Goal: Task Accomplishment & Management: Complete application form

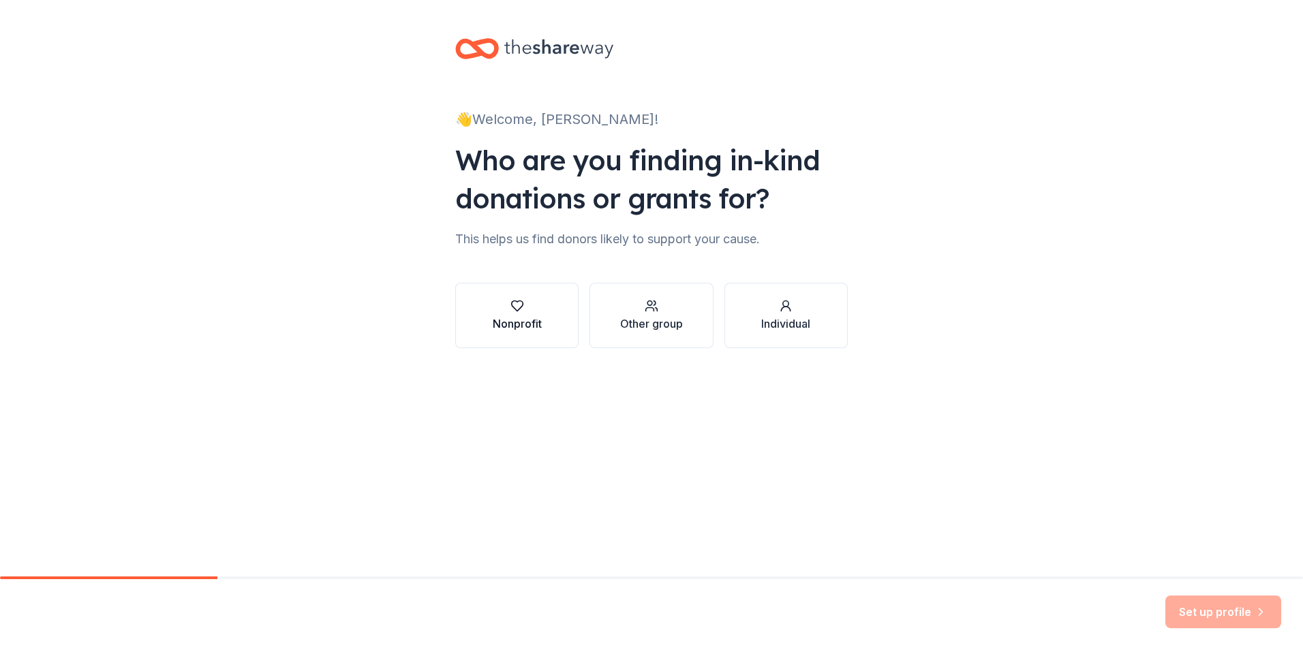
click at [513, 314] on div "Nonprofit" at bounding box center [517, 315] width 49 height 33
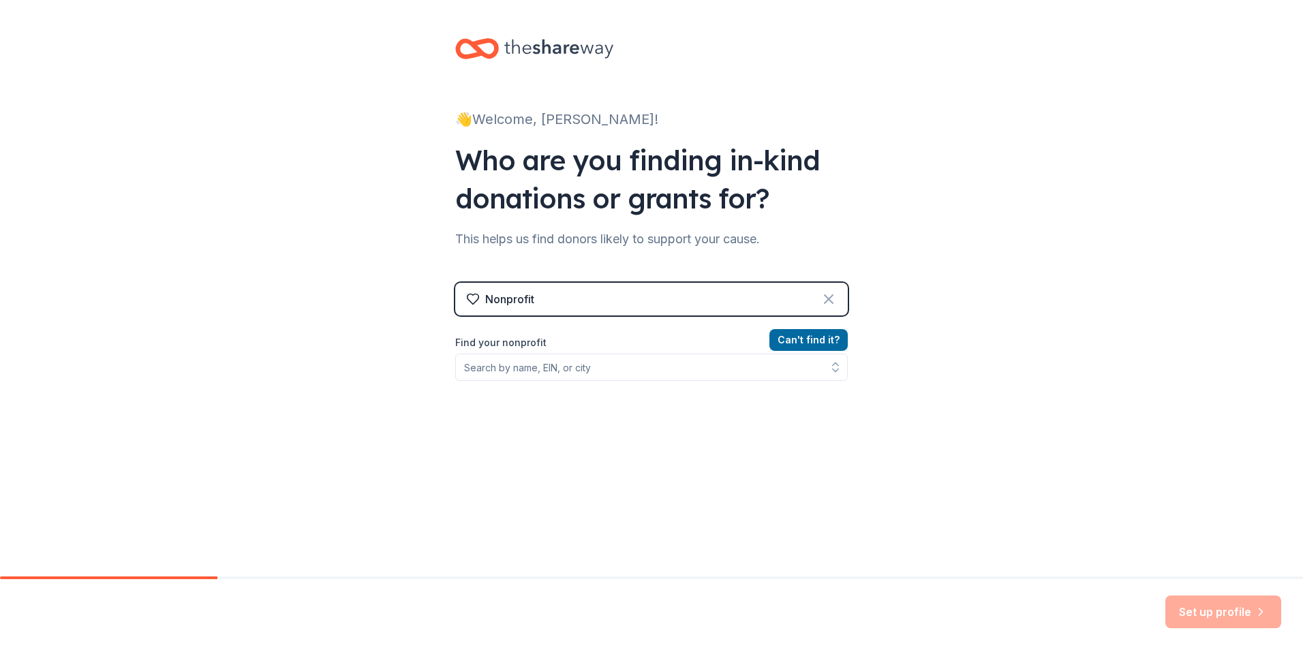
click at [822, 296] on icon at bounding box center [829, 299] width 16 height 16
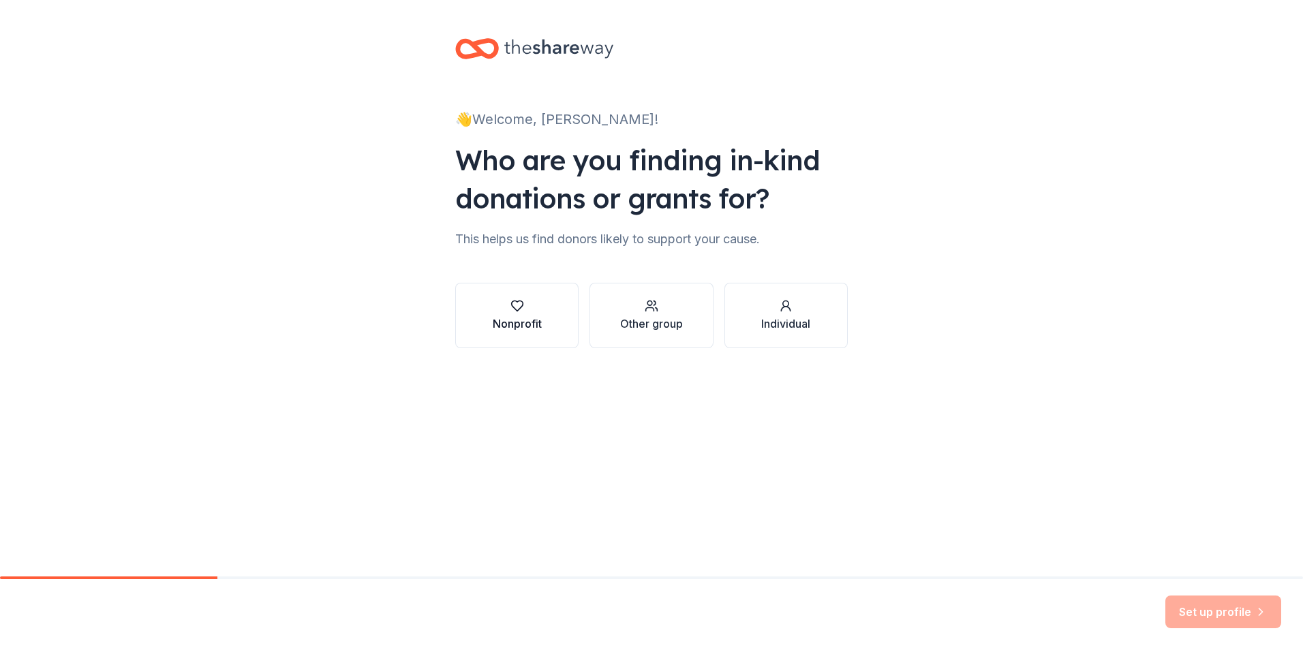
click at [514, 311] on icon "button" at bounding box center [518, 306] width 14 height 14
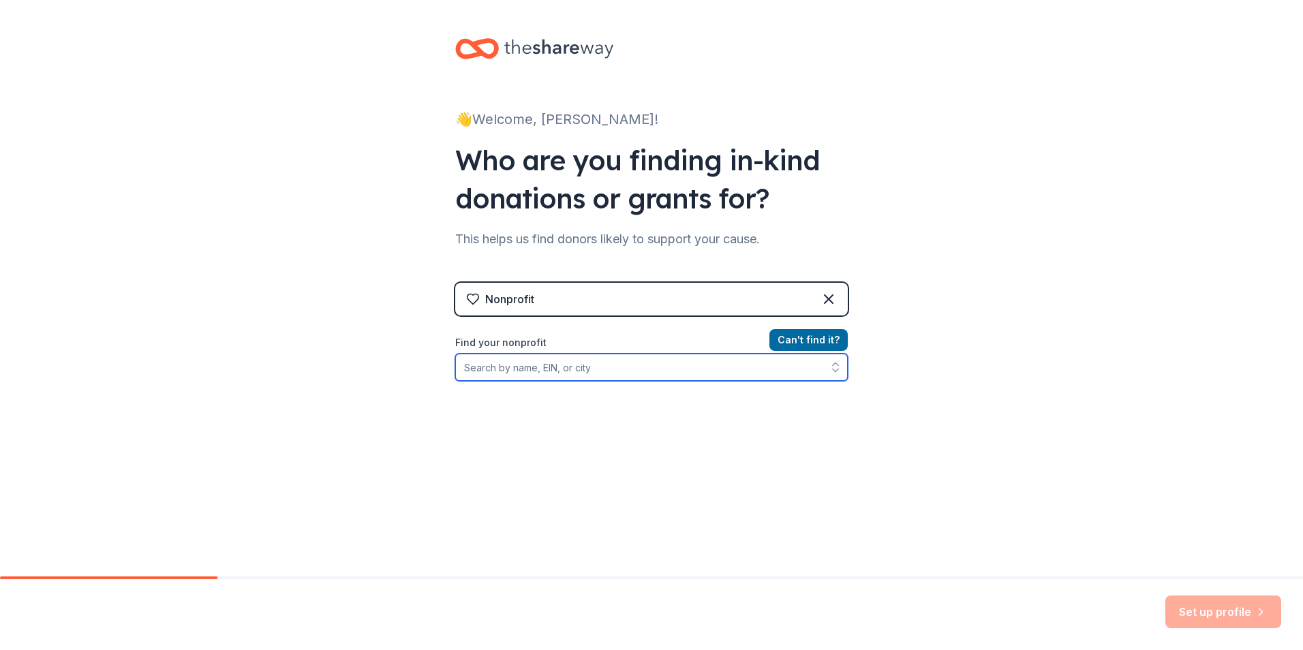
click at [476, 369] on input "Find your nonprofit" at bounding box center [651, 367] width 393 height 27
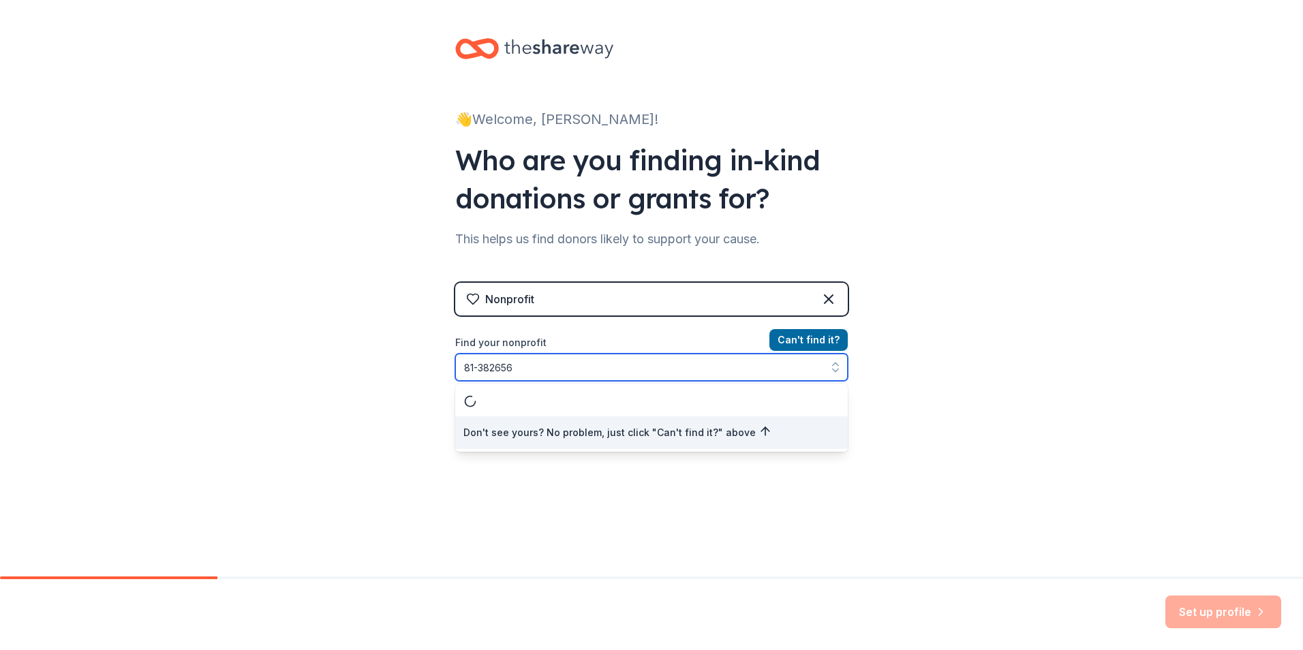
type input "[US_EMPLOYER_IDENTIFICATION_NUMBER]"
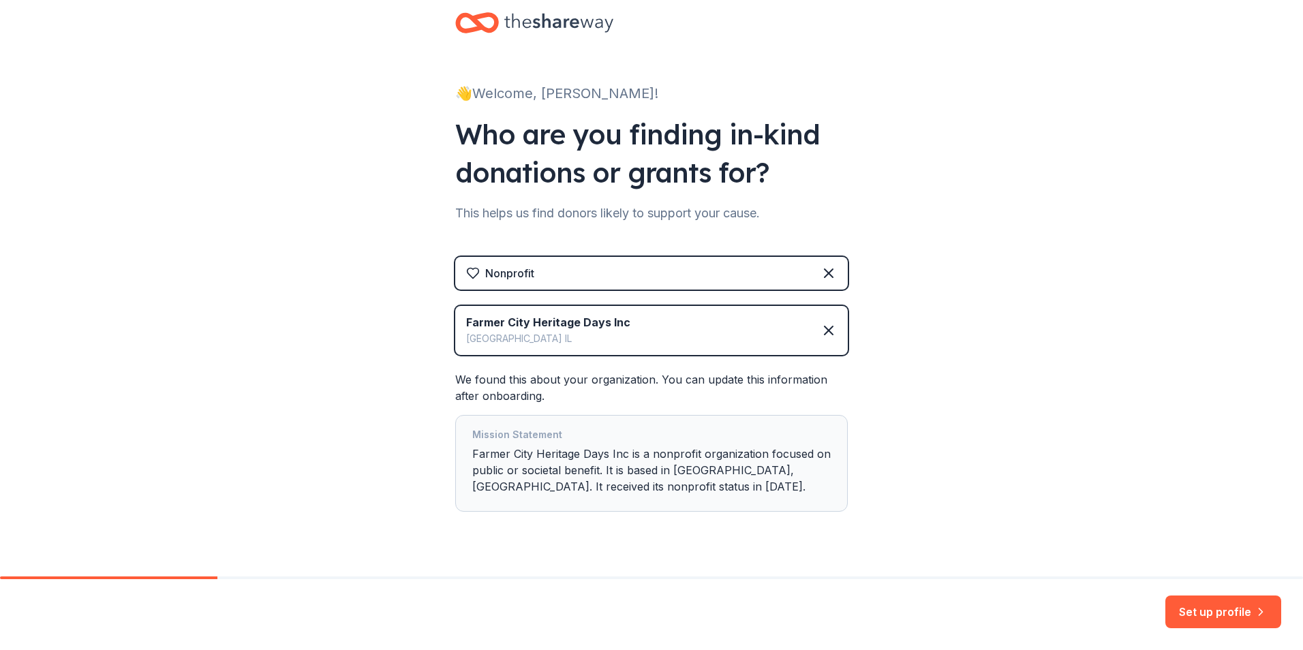
scroll to position [54, 0]
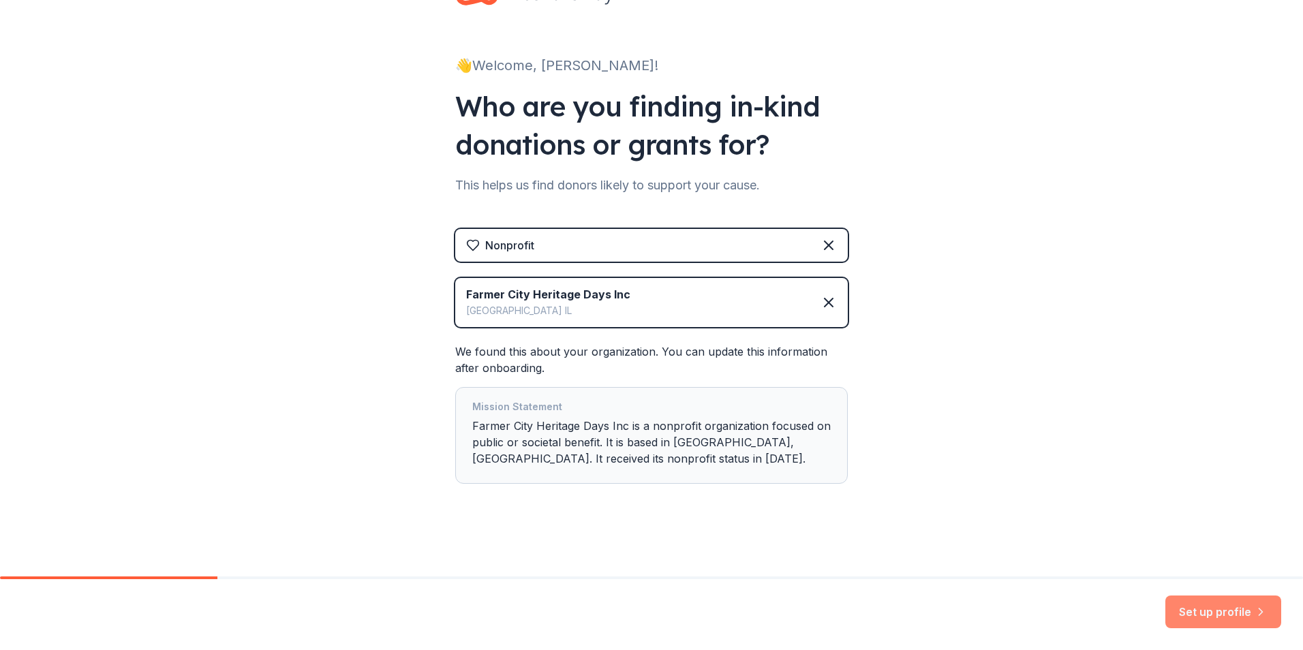
click at [1211, 614] on button "Set up profile" at bounding box center [1224, 612] width 116 height 33
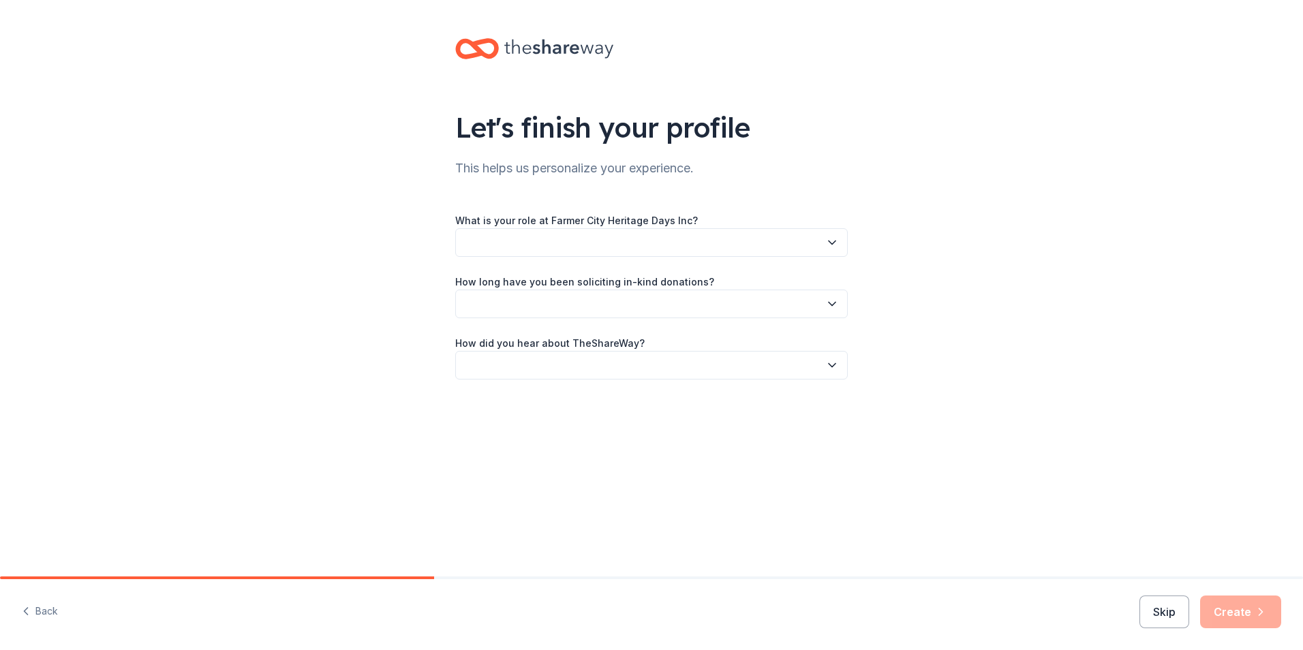
click at [474, 248] on button "button" at bounding box center [651, 242] width 393 height 29
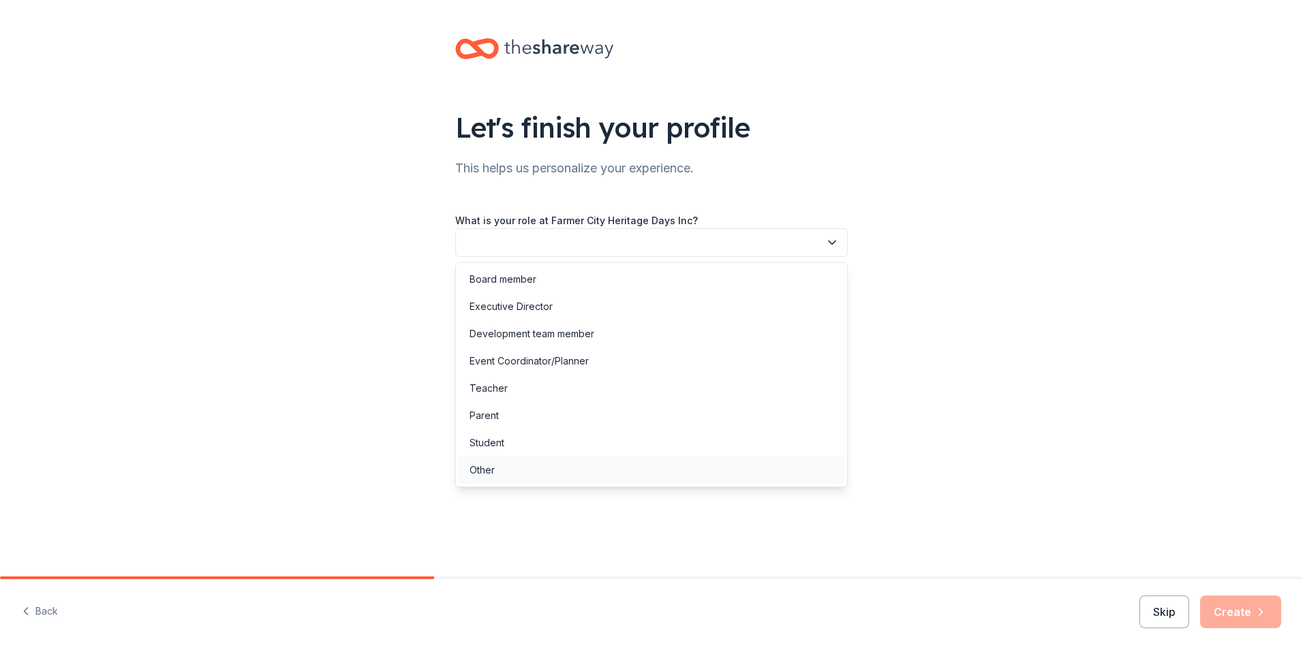
click at [489, 472] on div "Other" at bounding box center [482, 470] width 25 height 16
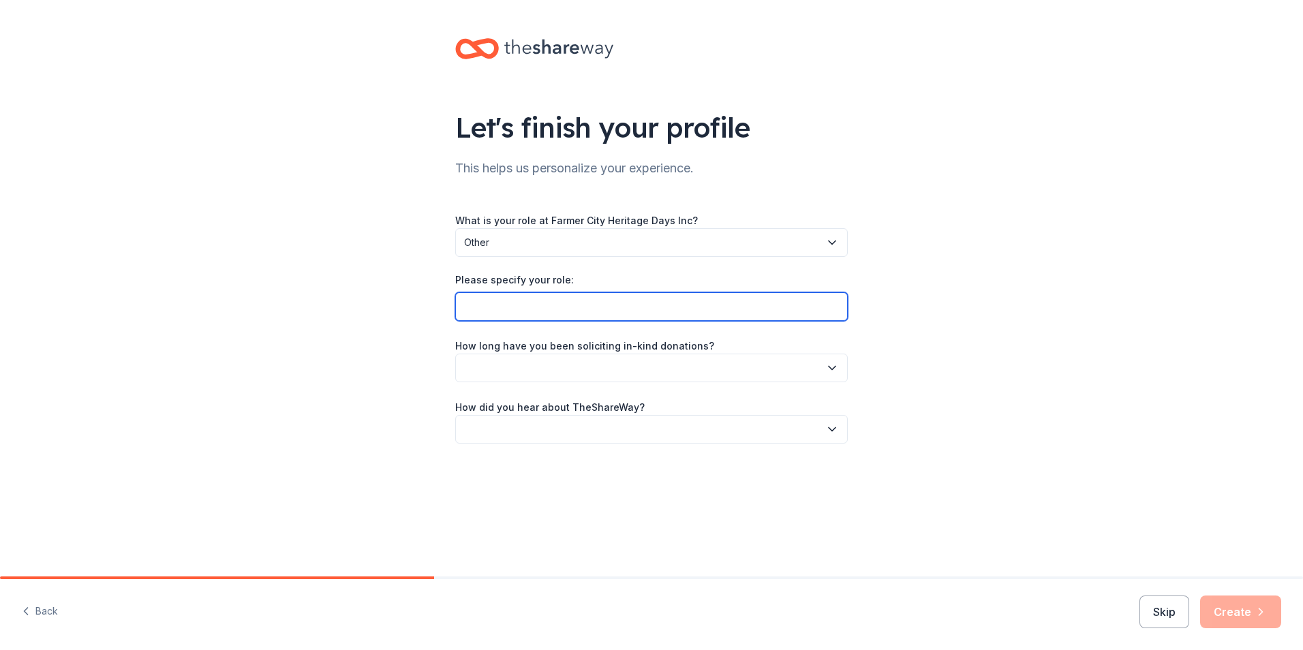
click at [506, 318] on input "Please specify your role:" at bounding box center [651, 306] width 393 height 29
type input "Fundraising Chair"
click at [829, 368] on icon "button" at bounding box center [832, 368] width 14 height 14
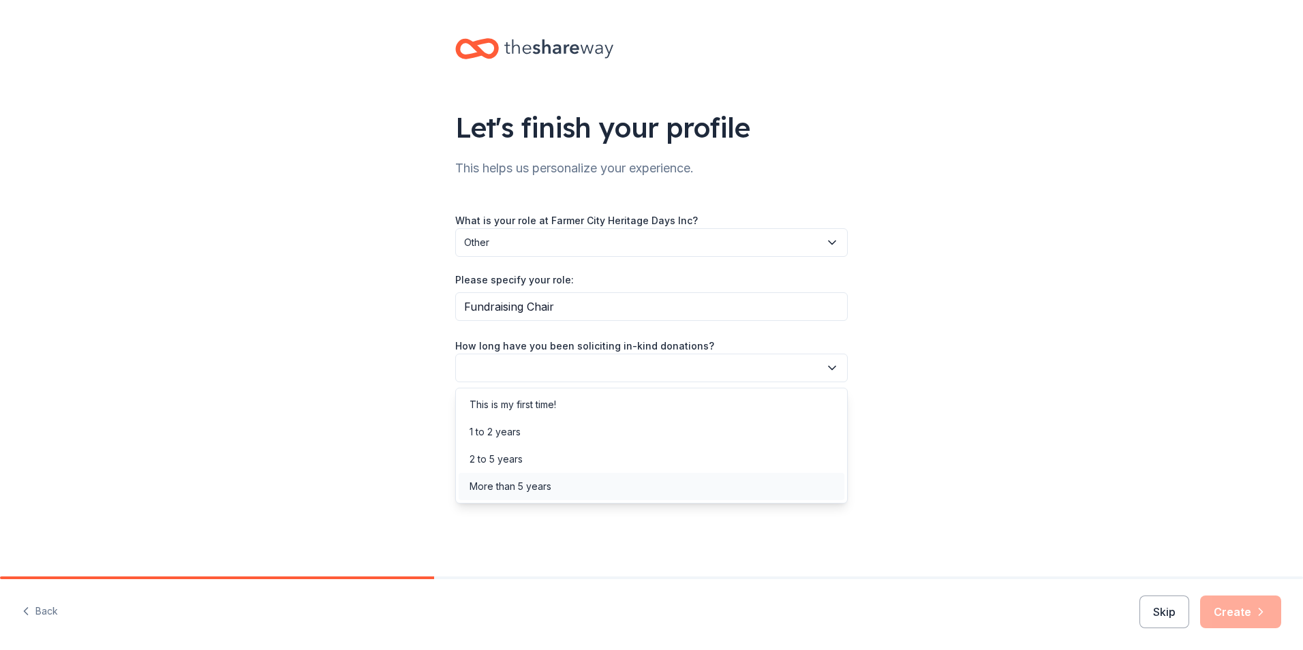
click at [505, 484] on div "More than 5 years" at bounding box center [511, 487] width 82 height 16
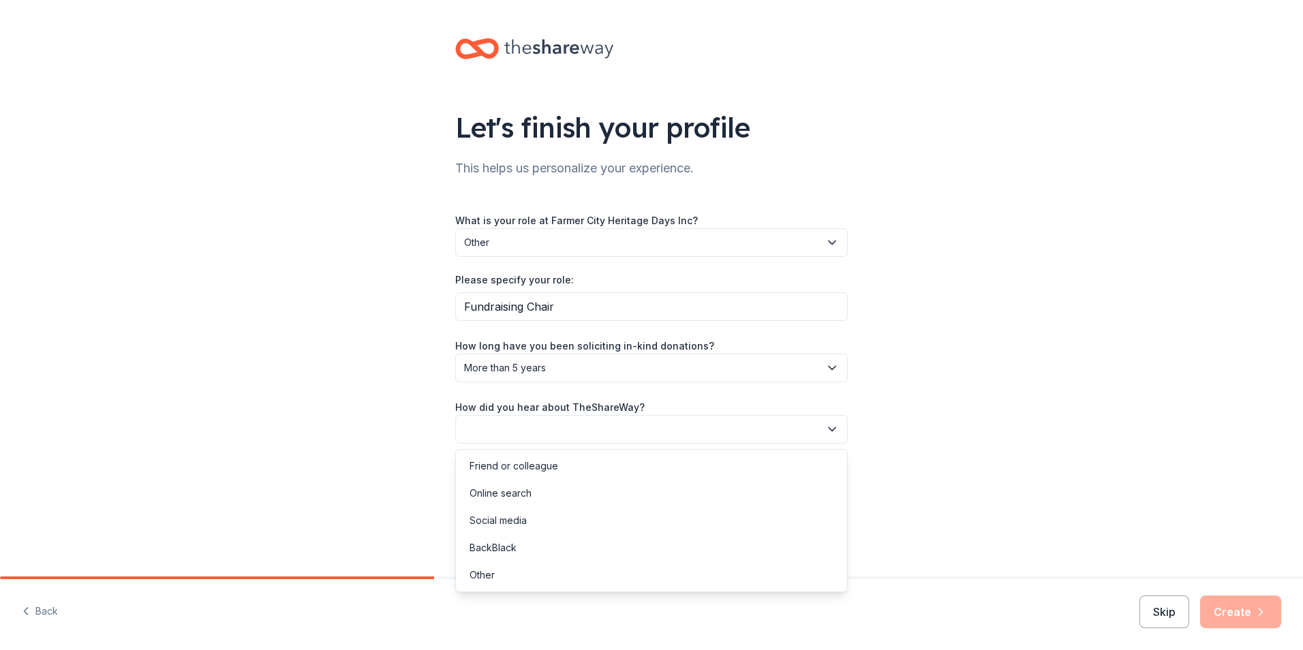
click at [832, 426] on icon "button" at bounding box center [832, 430] width 14 height 14
click at [491, 571] on div "Other" at bounding box center [482, 575] width 25 height 16
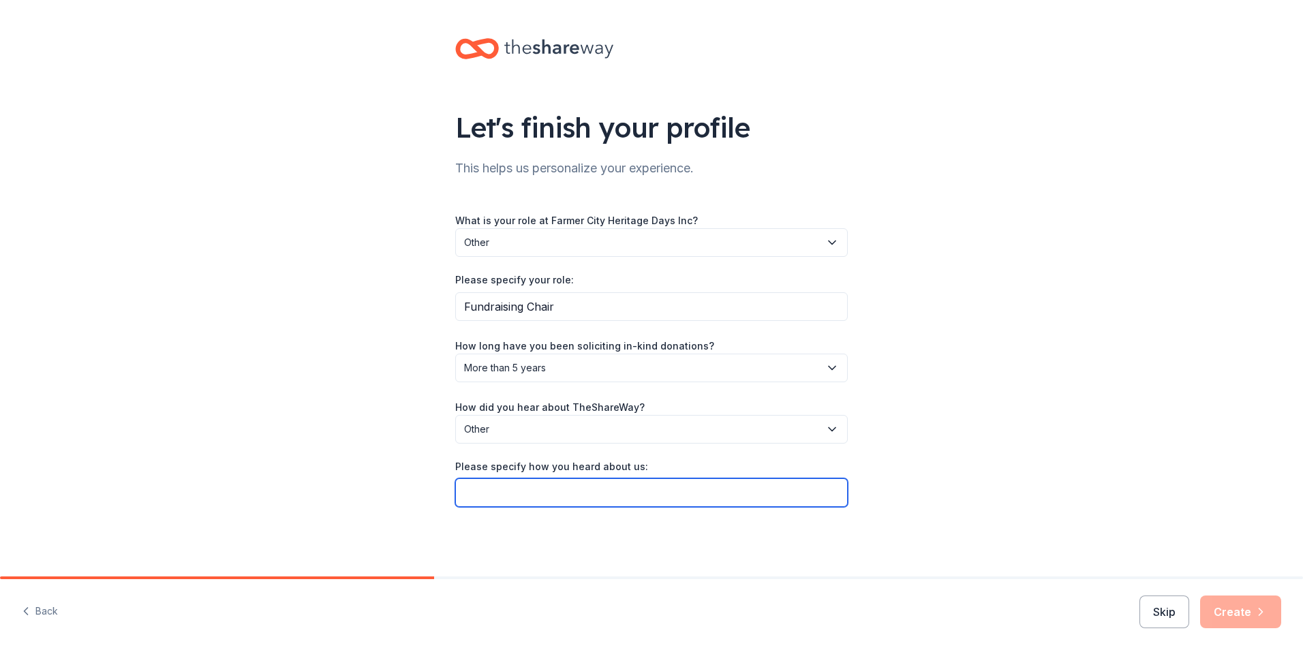
click at [486, 493] on input "Please specify how you heard about us:" at bounding box center [651, 493] width 393 height 29
type input "On the Six Flags Webpage"
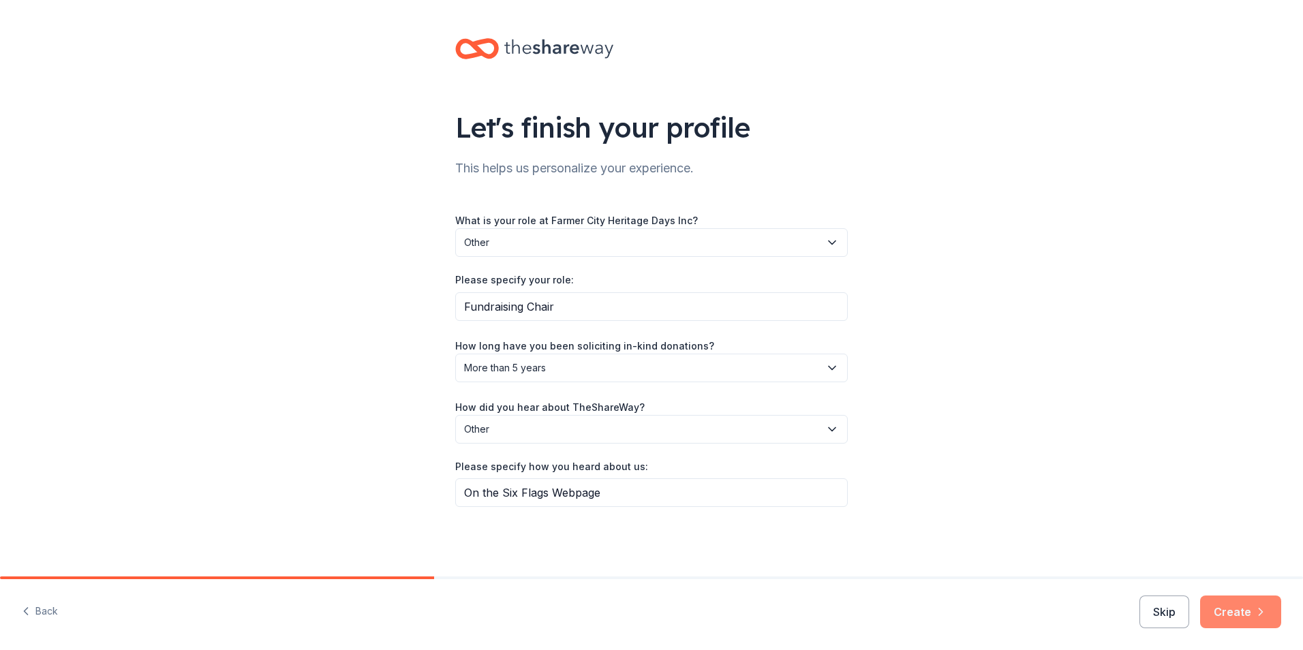
click at [1236, 605] on button "Create" at bounding box center [1240, 612] width 81 height 33
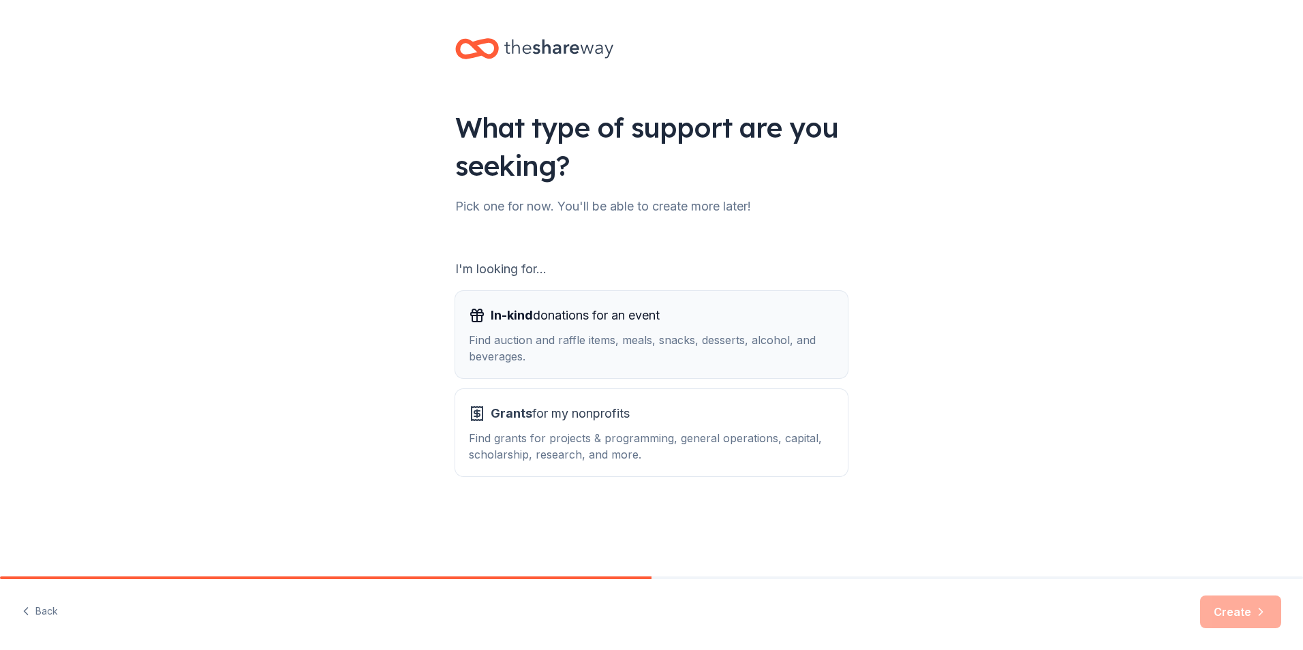
click at [637, 333] on div "Find auction and raffle items, meals, snacks, desserts, alcohol, and beverages." at bounding box center [651, 348] width 365 height 33
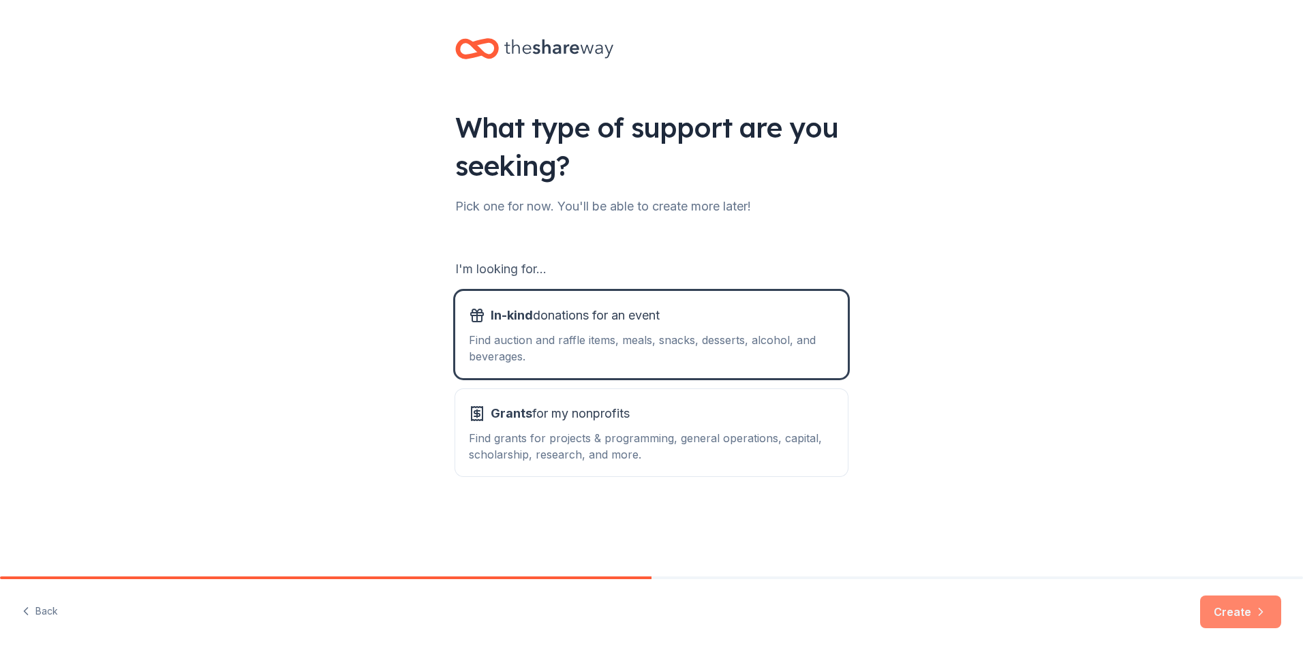
click at [1237, 611] on button "Create" at bounding box center [1240, 612] width 81 height 33
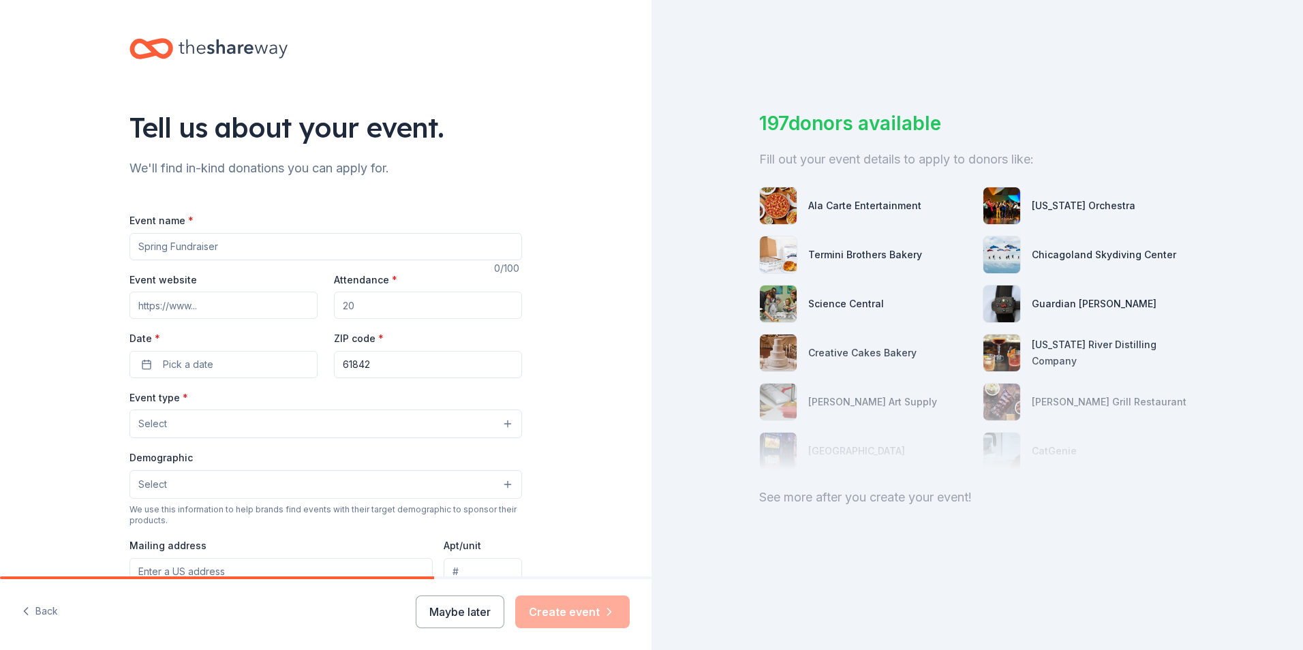
click at [219, 242] on input "Event name *" at bounding box center [326, 246] width 393 height 27
click at [238, 256] on input "Annual Heritage Days" at bounding box center [326, 246] width 393 height 27
type input "Annual Heritage Days Online Auction"
click at [236, 309] on input "Event website" at bounding box center [224, 305] width 188 height 27
click at [351, 303] on input "Attendance *" at bounding box center [428, 305] width 188 height 27
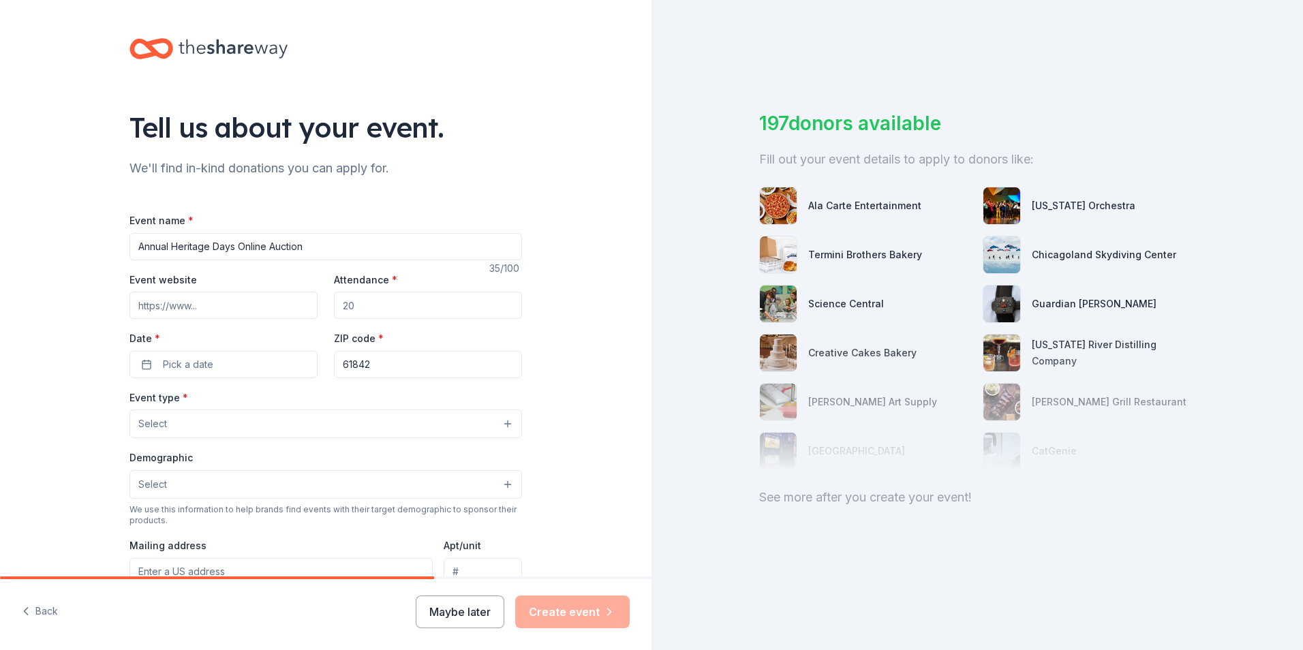
click at [356, 305] on input "Attendance *" at bounding box center [428, 305] width 188 height 27
type input "300"
click at [197, 308] on input "Event website" at bounding box center [224, 305] width 188 height 27
click at [192, 307] on input "Event website" at bounding box center [224, 305] width 188 height 27
type input "h"
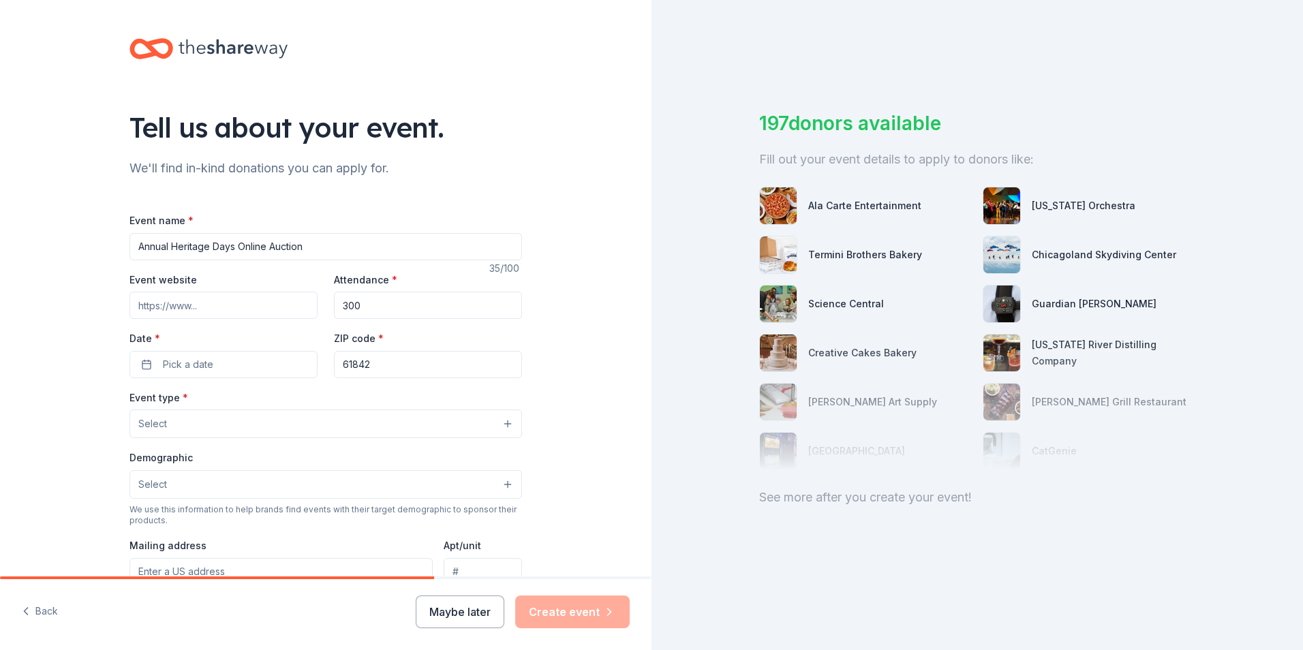
click at [192, 309] on input "Event website" at bounding box center [224, 305] width 188 height 27
click at [195, 306] on input "Event website" at bounding box center [224, 305] width 188 height 27
type input "h"
type input "[DOMAIN_NAME]"
click at [202, 361] on span "Pick a date" at bounding box center [188, 364] width 50 height 16
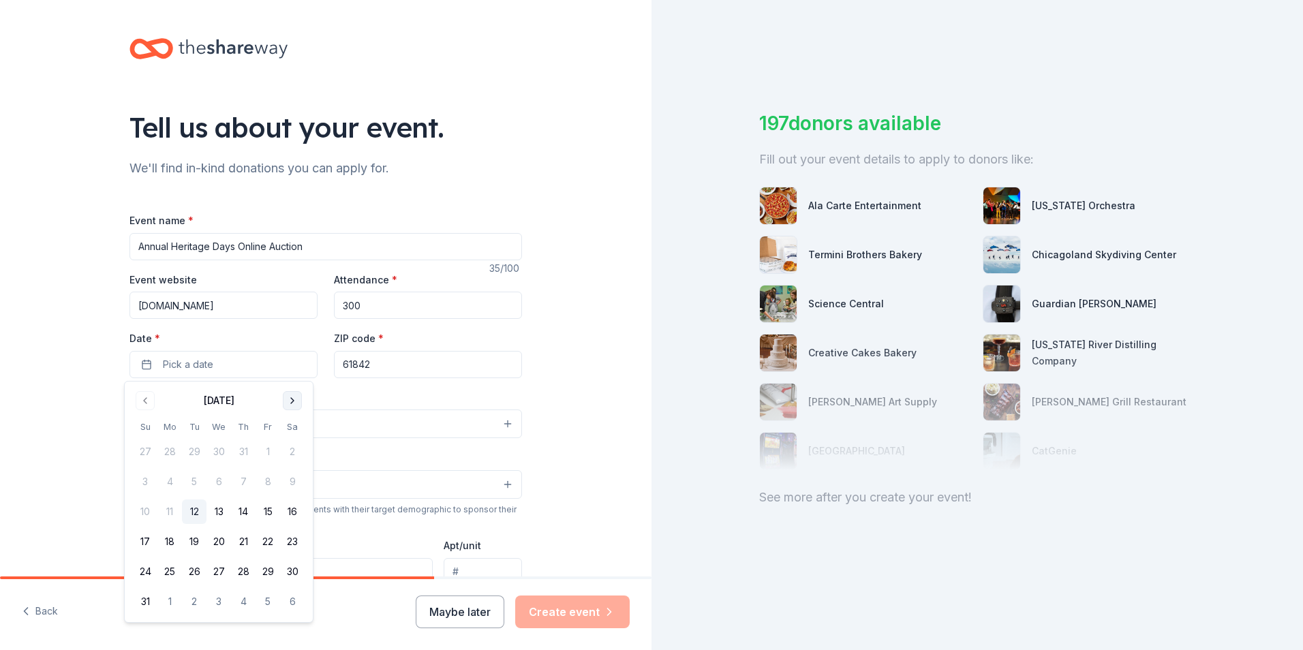
click at [294, 400] on button "Go to next month" at bounding box center [292, 400] width 19 height 19
click at [292, 538] on button "25" at bounding box center [292, 542] width 25 height 25
click at [440, 413] on button "Select" at bounding box center [326, 424] width 393 height 29
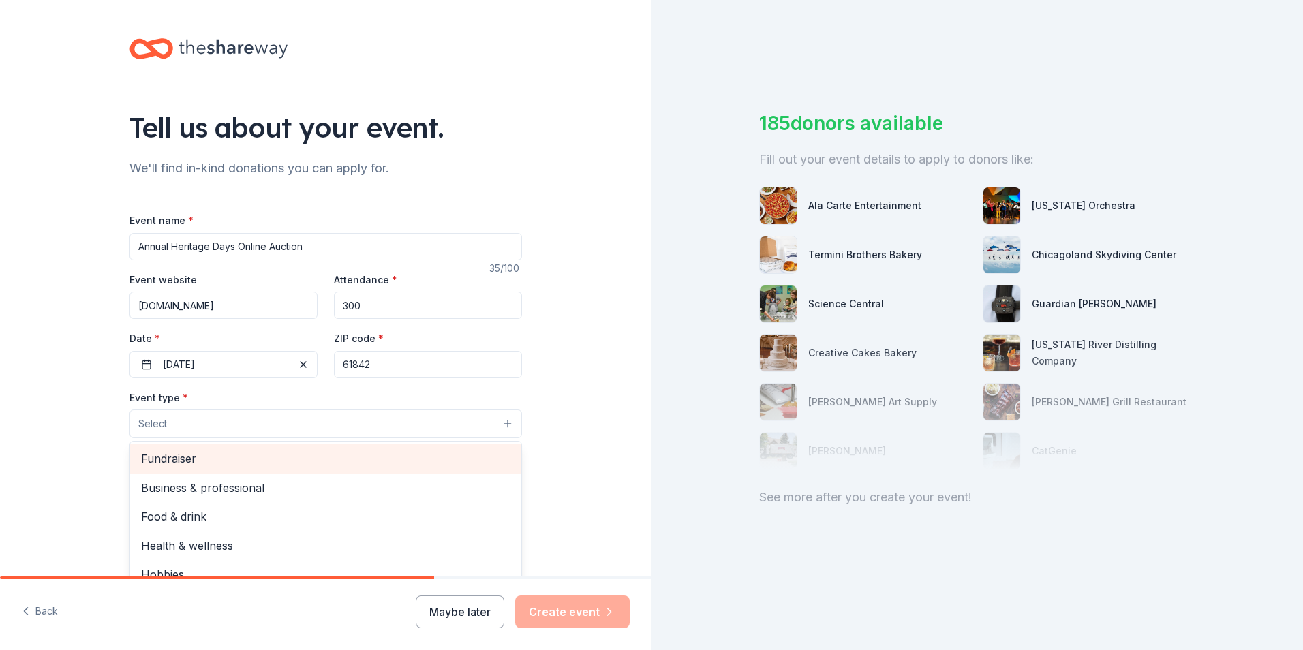
click at [177, 461] on span "Fundraiser" at bounding box center [325, 459] width 369 height 18
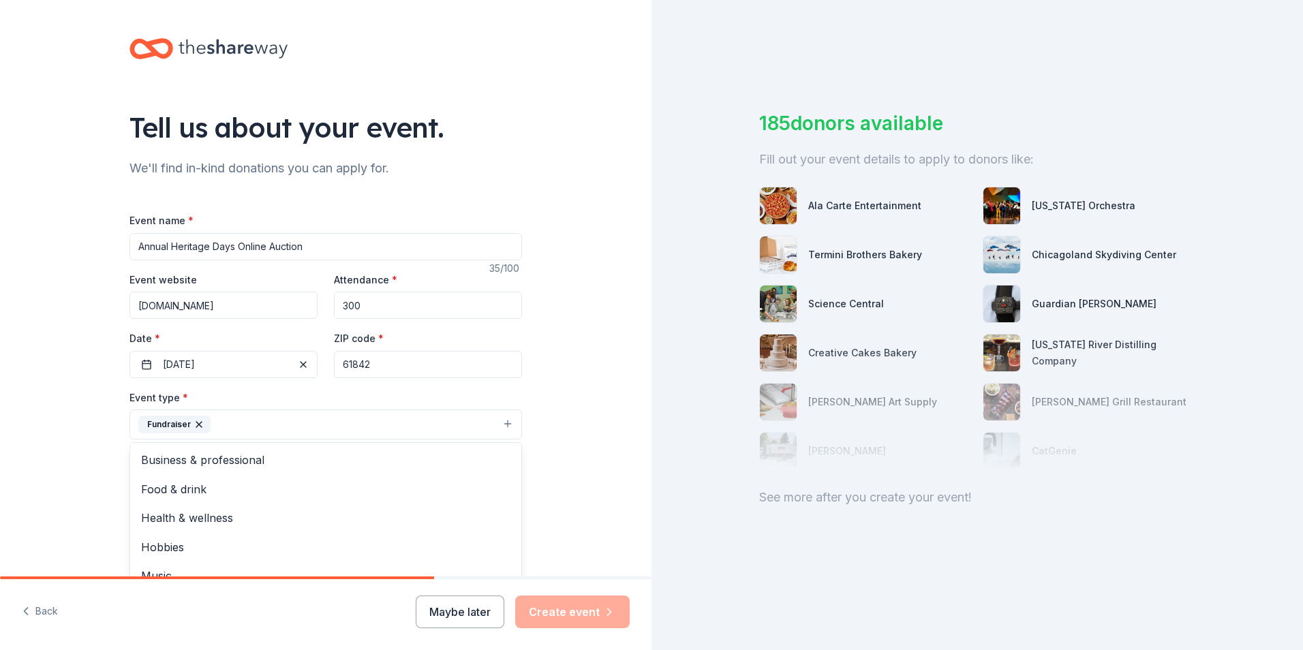
scroll to position [16, 0]
click at [579, 374] on div "Tell us about your event. We'll find in-kind donations you can apply for. Event…" at bounding box center [326, 454] width 652 height 909
click at [498, 482] on button "Select" at bounding box center [326, 486] width 393 height 29
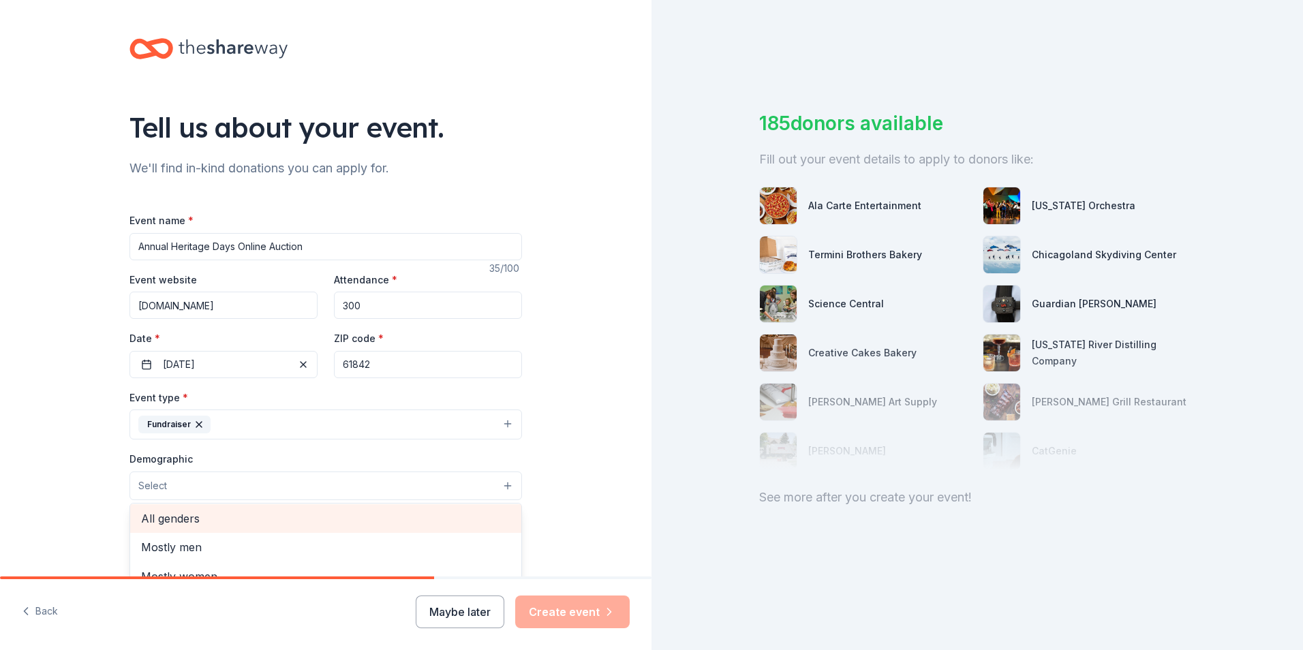
click at [173, 525] on span "All genders" at bounding box center [325, 519] width 369 height 18
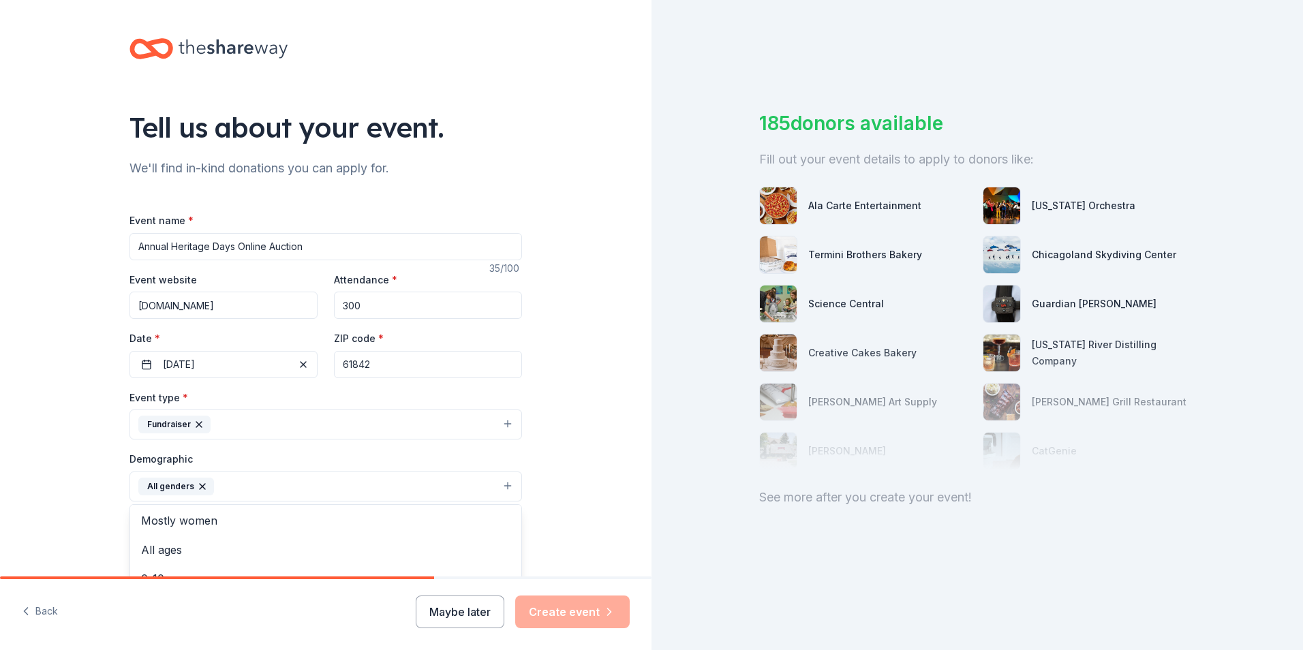
scroll to position [18, 0]
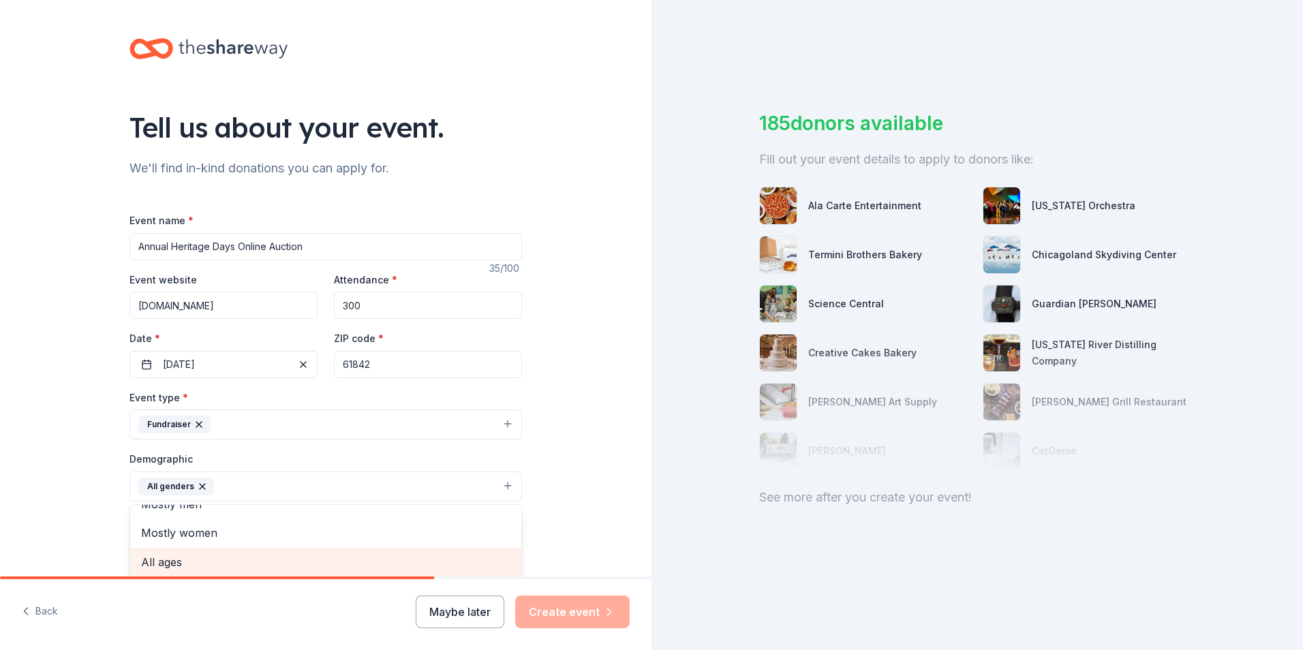
click at [164, 560] on span "All ages" at bounding box center [325, 562] width 369 height 18
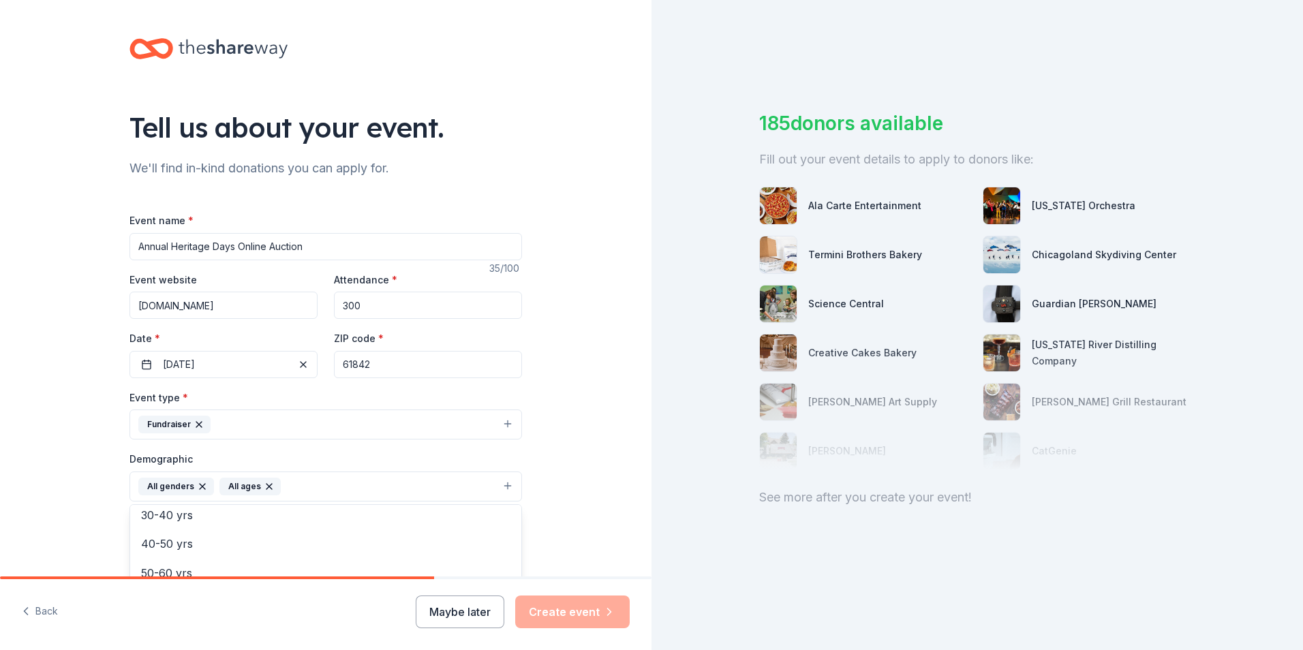
scroll to position [157, 0]
click at [583, 547] on div "Tell us about your event. We'll find in-kind donations you can apply for. Event…" at bounding box center [326, 455] width 652 height 910
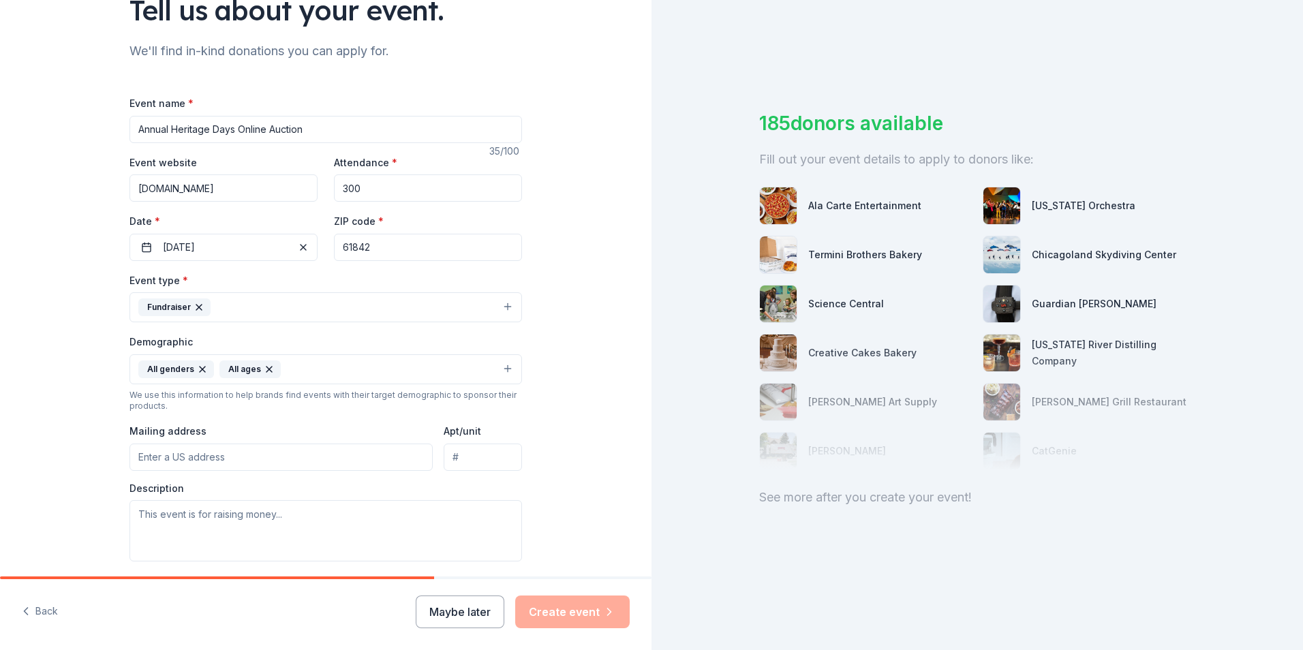
scroll to position [130, 0]
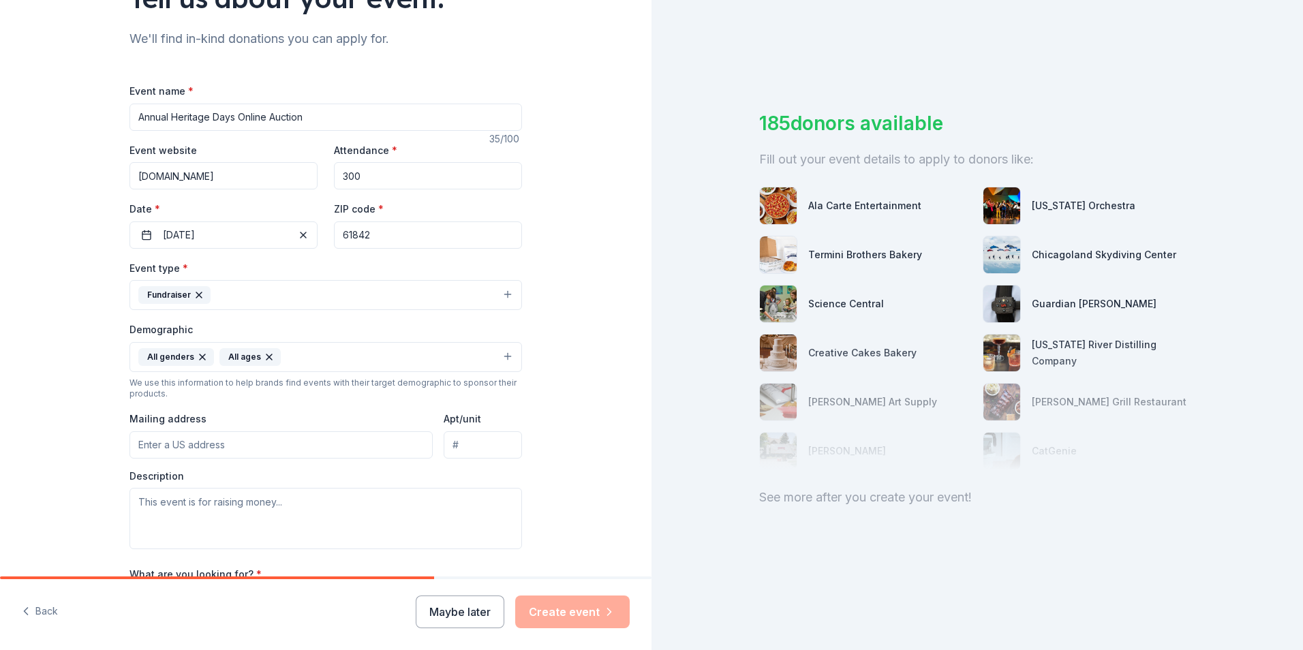
click at [142, 449] on input "Mailing address" at bounding box center [281, 444] width 303 height 27
drag, startPoint x: 231, startPoint y: 446, endPoint x: 263, endPoint y: 437, distance: 33.4
click at [232, 446] on input "438 South [PERSON_NAME]" at bounding box center [281, 444] width 303 height 27
click at [259, 461] on div "Event type * Fundraiser Demographic All genders All ages We use this informatio…" at bounding box center [326, 418] width 393 height 317
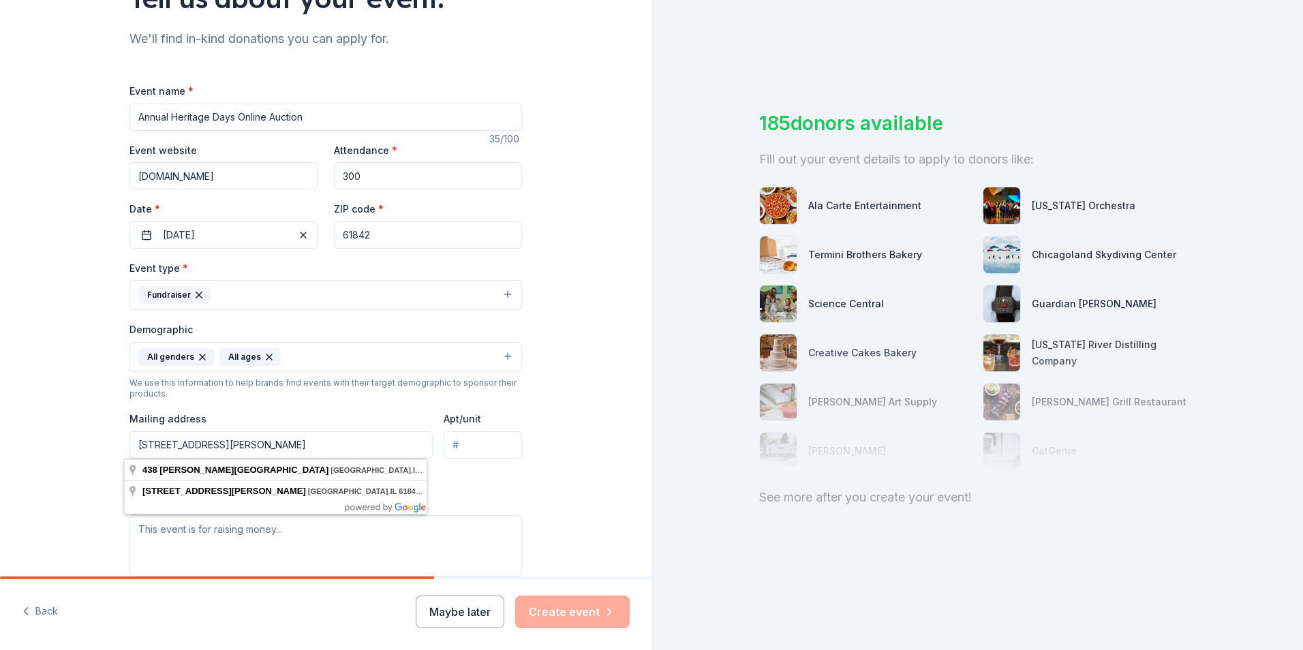
click at [179, 444] on input "[STREET_ADDRESS][PERSON_NAME]" at bounding box center [281, 444] width 303 height 27
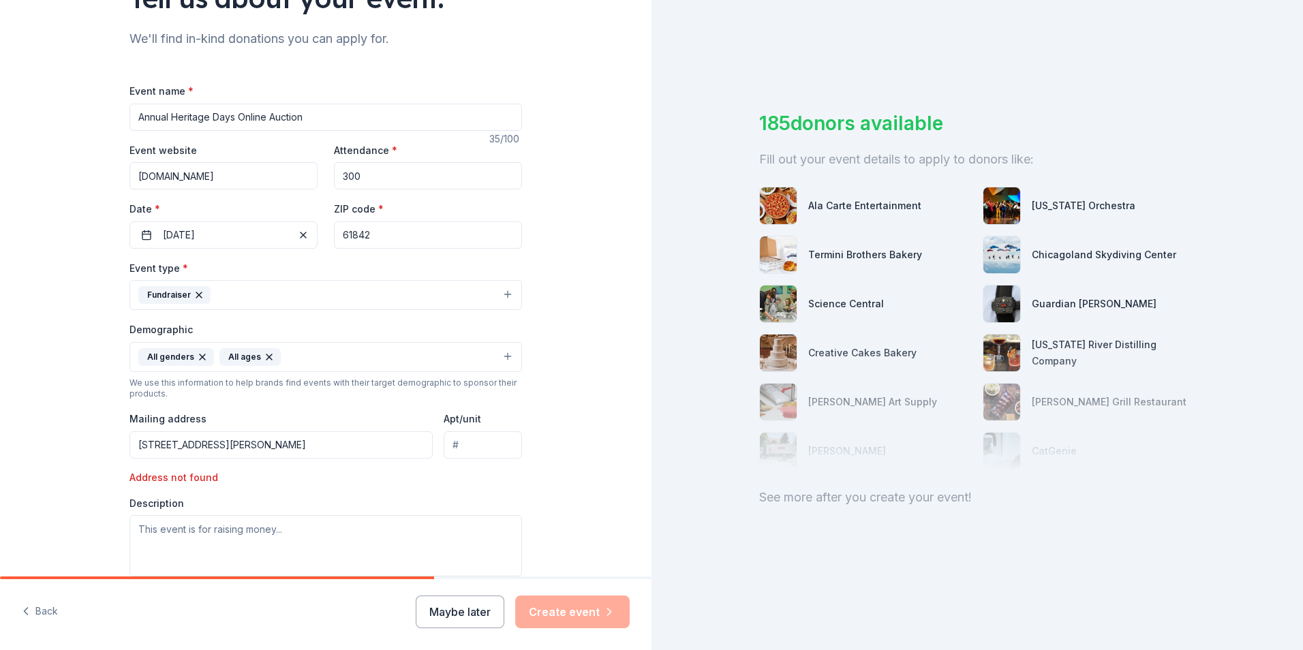
type input "[STREET_ADDRESS][PERSON_NAME]"
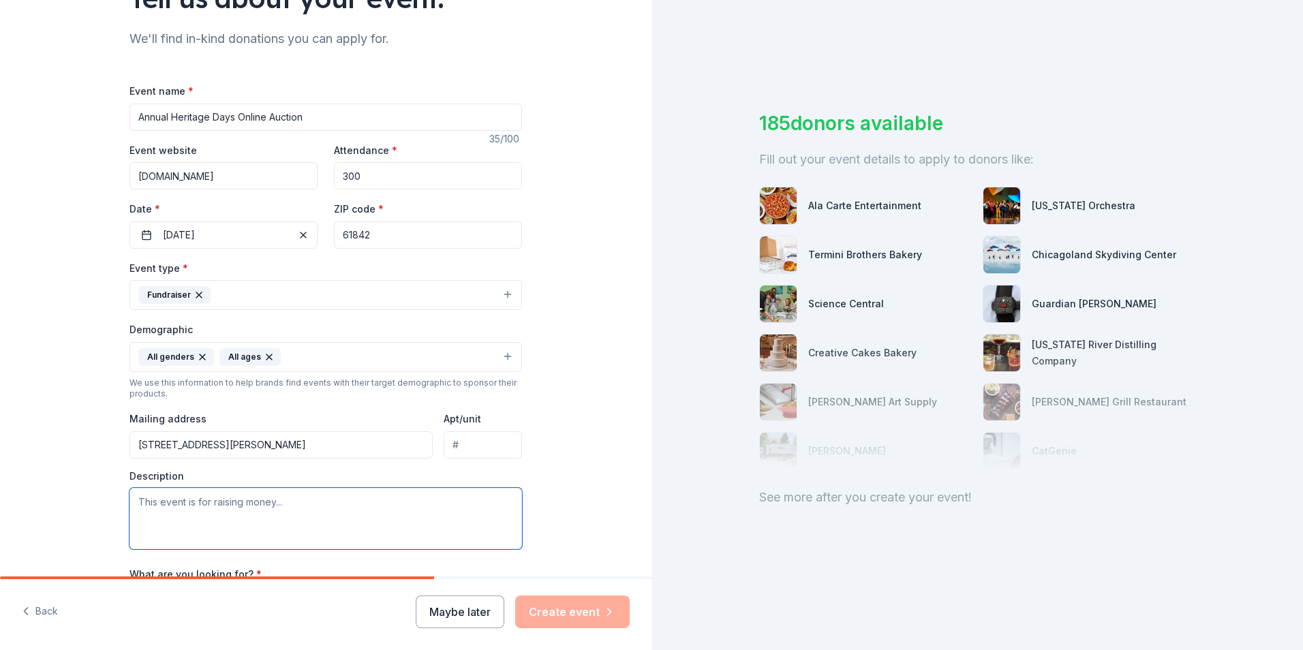
click at [134, 501] on textarea at bounding box center [326, 518] width 393 height 61
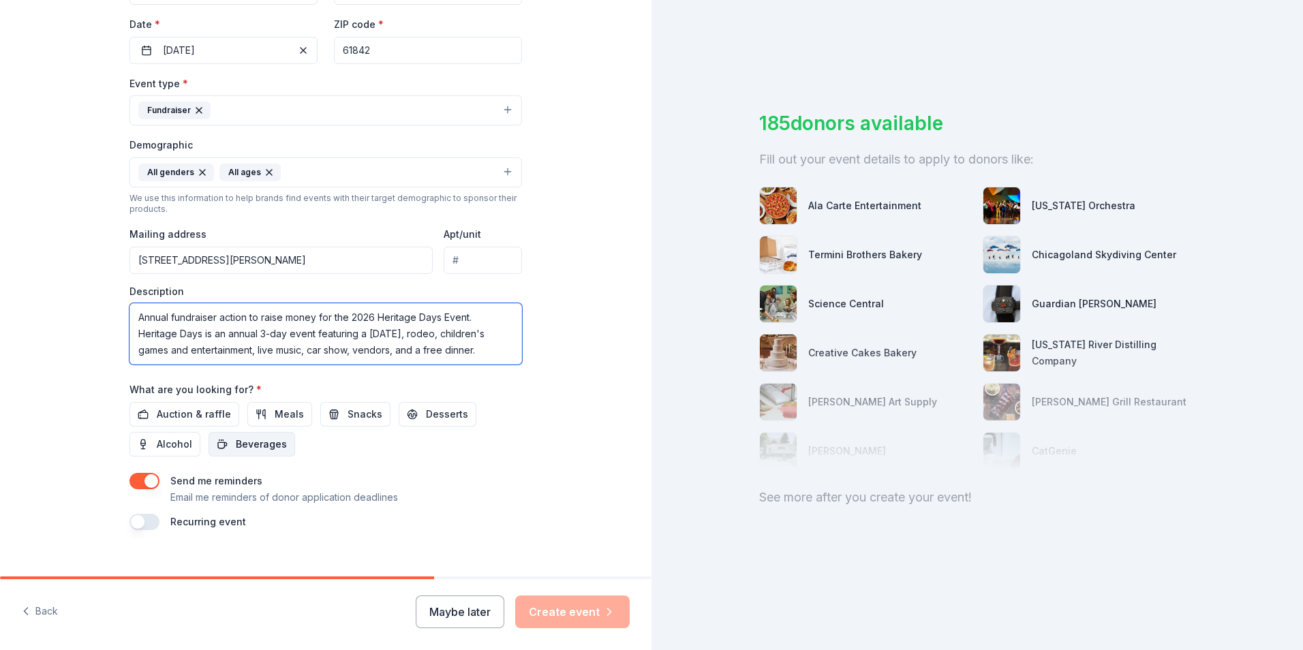
scroll to position [315, 0]
type textarea "Annual fundraiser action to raise money for the 2026 Heritage Days Event. Herit…"
click at [141, 415] on button "Auction & raffle" at bounding box center [185, 413] width 110 height 25
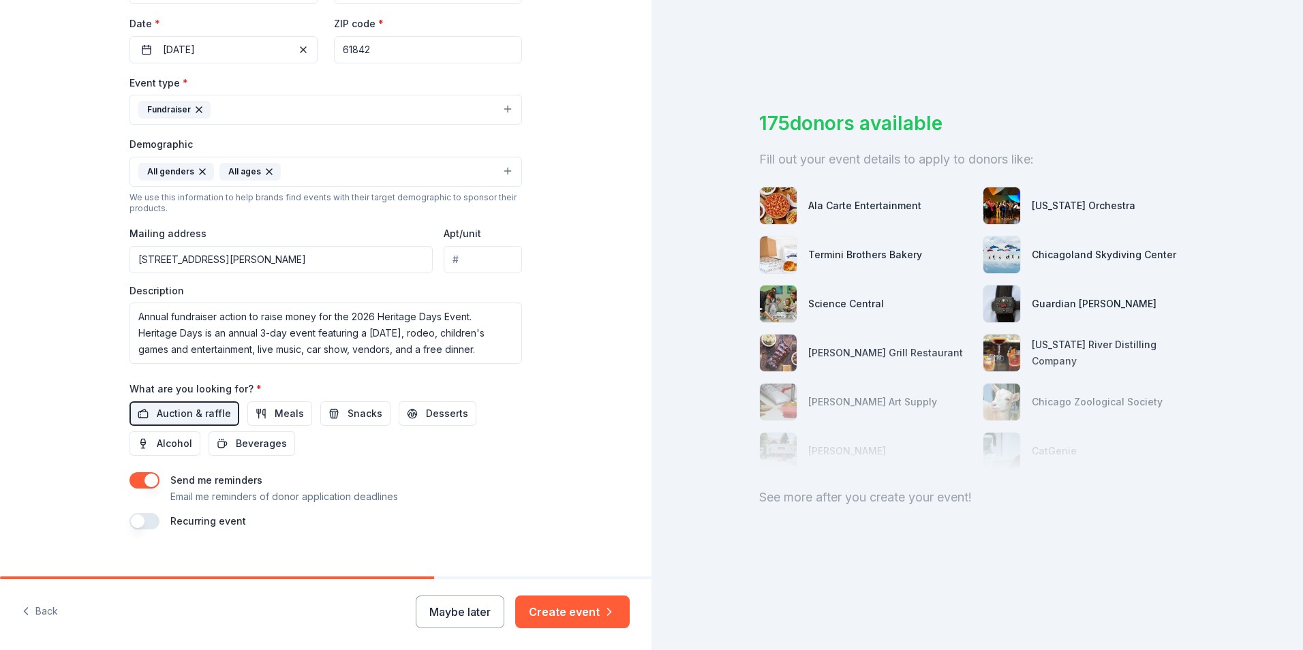
scroll to position [333, 0]
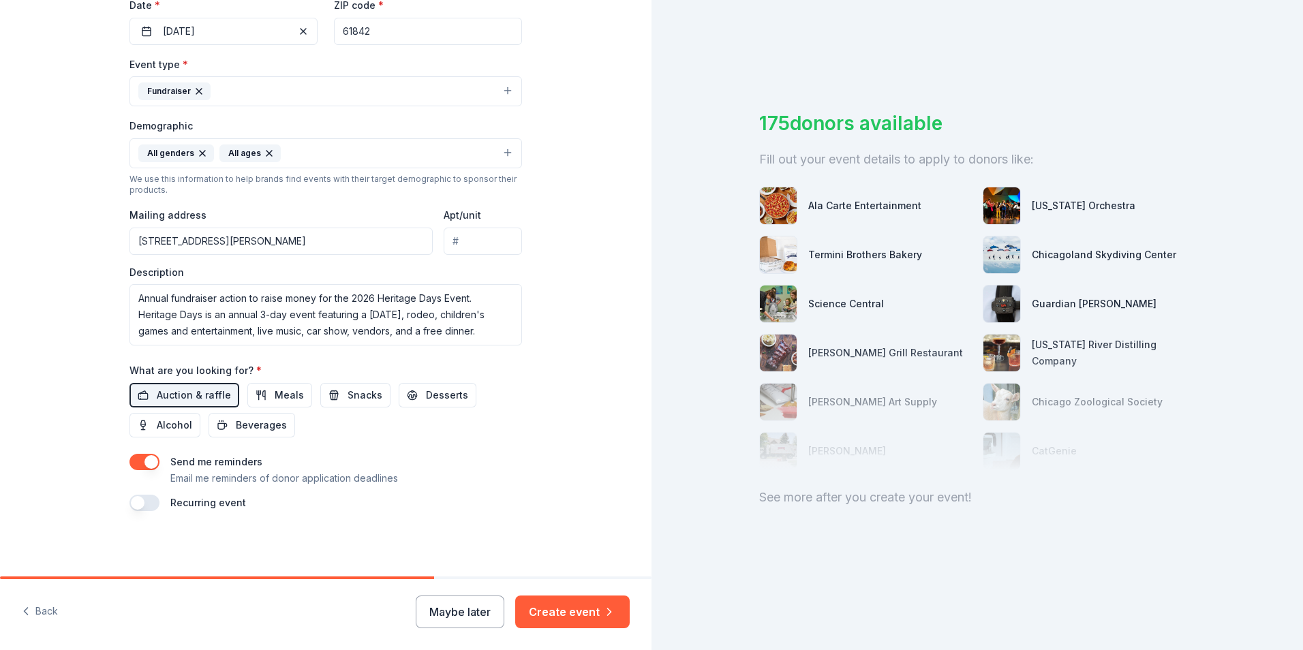
drag, startPoint x: 142, startPoint y: 502, endPoint x: 160, endPoint y: 501, distance: 17.1
click at [160, 501] on div "Recurring event" at bounding box center [326, 503] width 393 height 16
click at [144, 502] on button "button" at bounding box center [145, 503] width 30 height 16
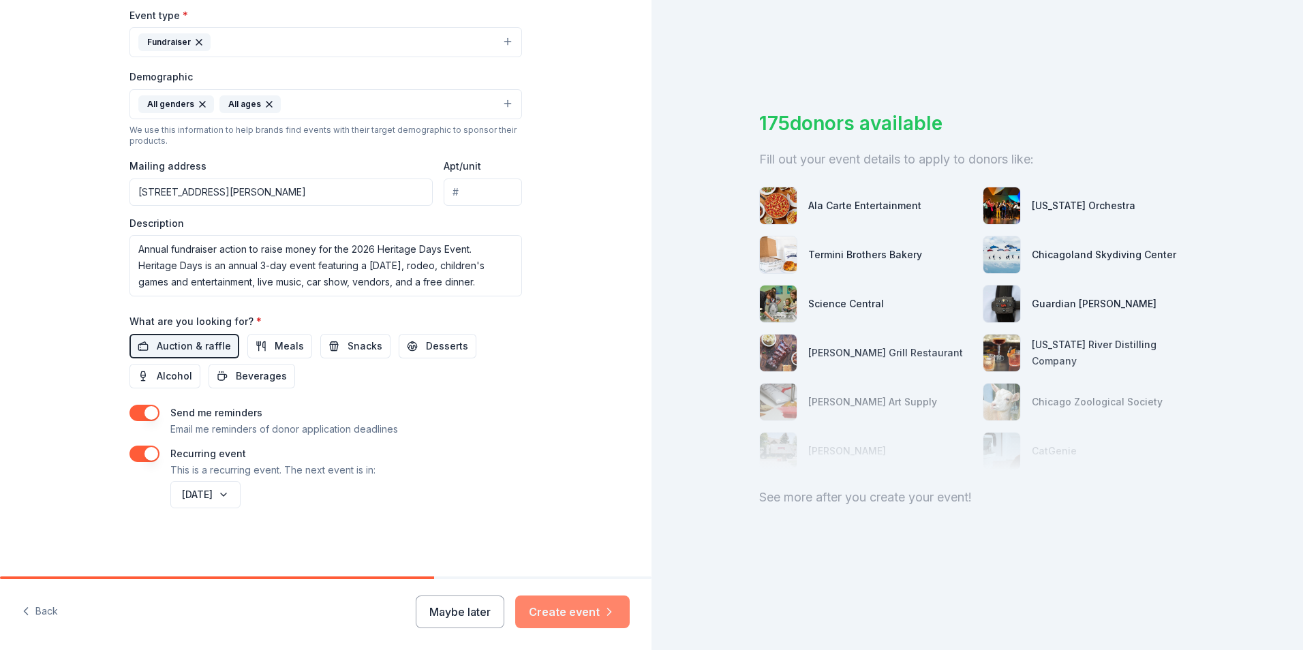
click at [564, 611] on button "Create event" at bounding box center [572, 612] width 115 height 33
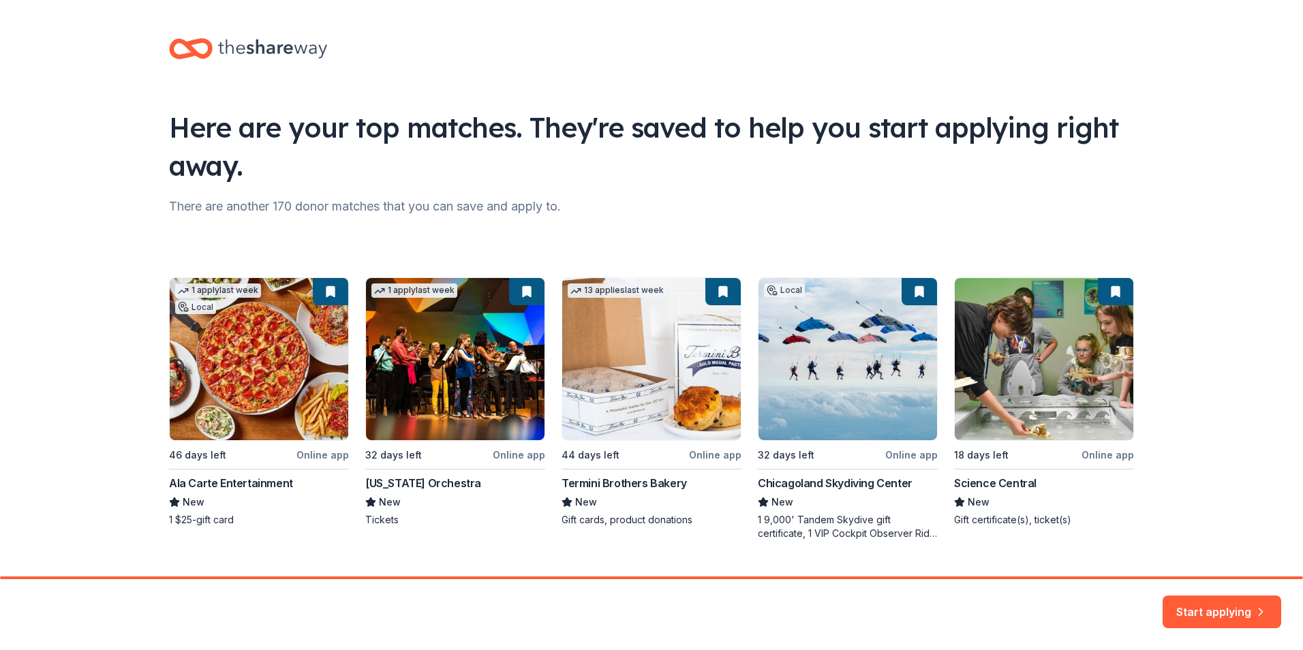
click at [221, 483] on div "1 apply last week Local 46 days left Online app Ala Carte Entertainment New 1 $…" at bounding box center [651, 408] width 965 height 263
click at [228, 412] on div "1 apply last week Local 46 days left Online app Ala Carte Entertainment New 1 $…" at bounding box center [651, 408] width 965 height 263
click at [1228, 609] on button "Start applying" at bounding box center [1222, 604] width 119 height 33
click at [1262, 611] on div "Start applying" at bounding box center [1222, 612] width 119 height 33
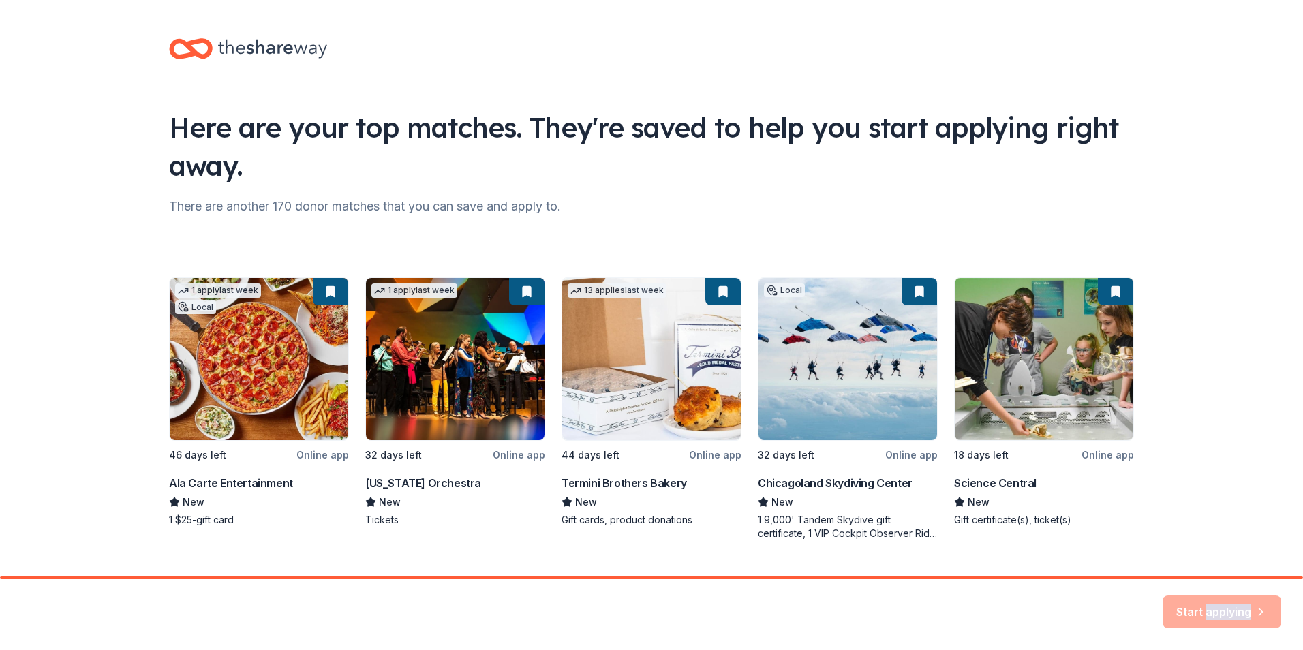
click at [1262, 611] on div "Start applying" at bounding box center [1222, 612] width 119 height 33
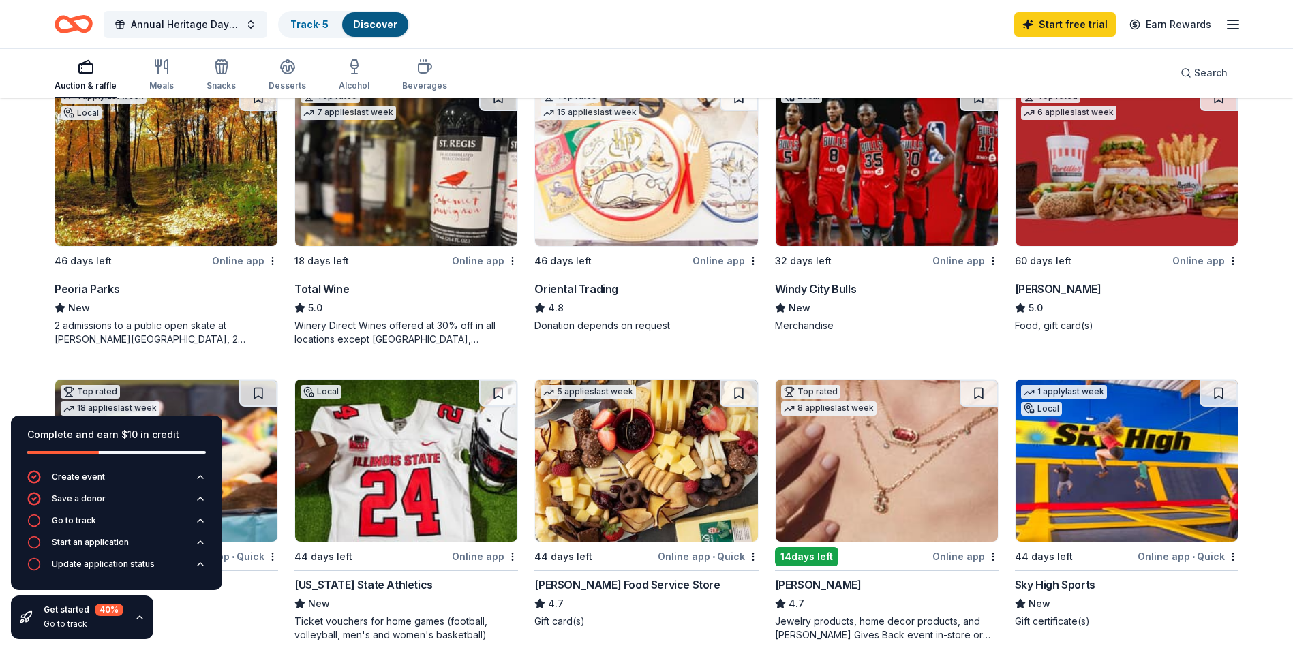
scroll to position [170, 0]
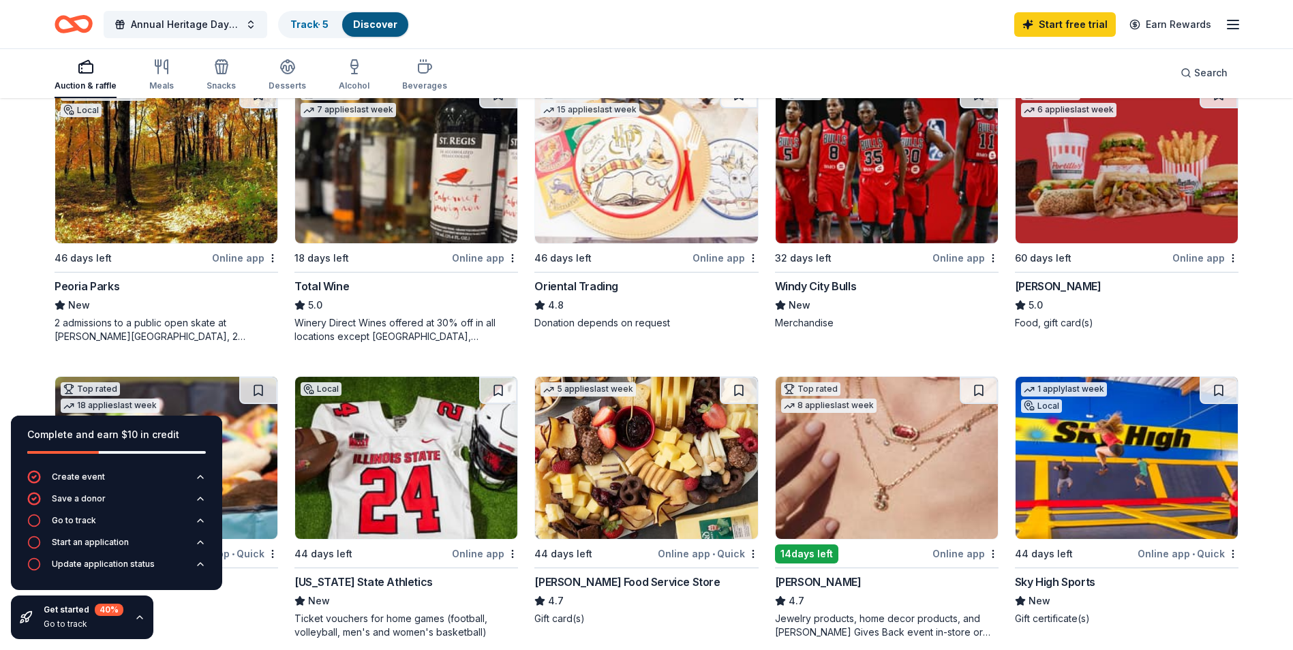
click at [65, 282] on div "Peoria Parks" at bounding box center [87, 286] width 65 height 16
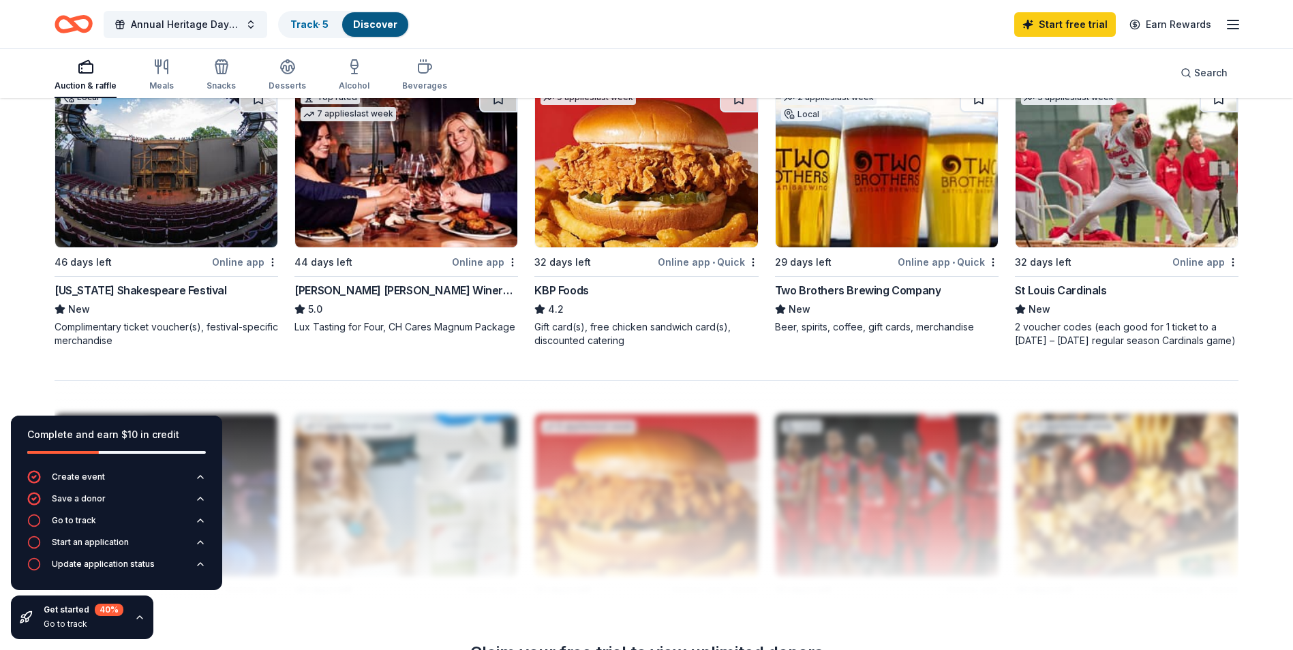
scroll to position [1073, 0]
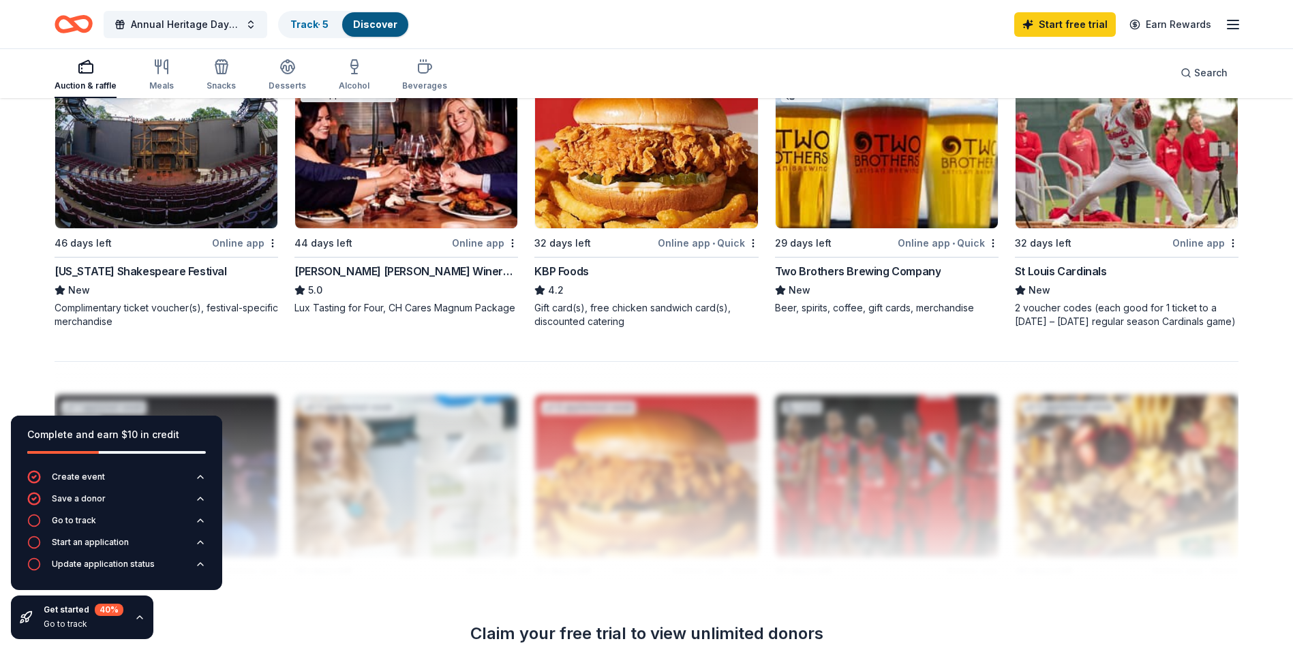
click at [108, 274] on div "[US_STATE] Shakespeare Festival" at bounding box center [141, 271] width 172 height 16
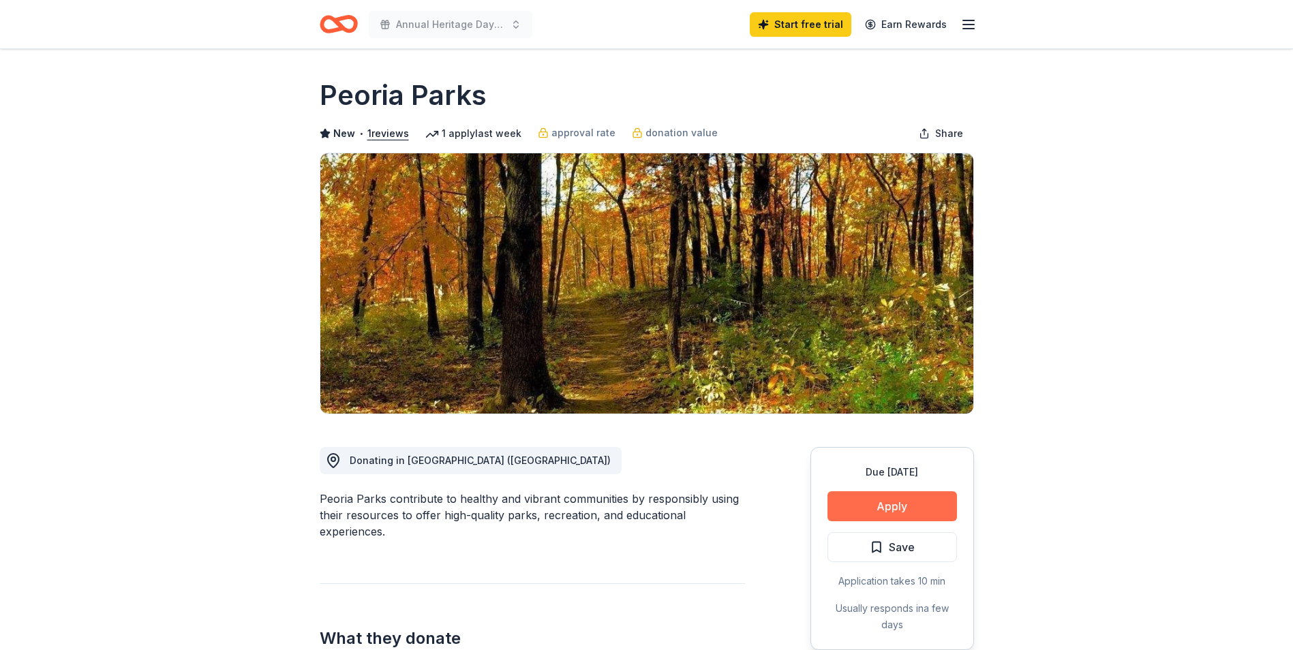
click at [886, 501] on button "Apply" at bounding box center [893, 506] width 130 height 30
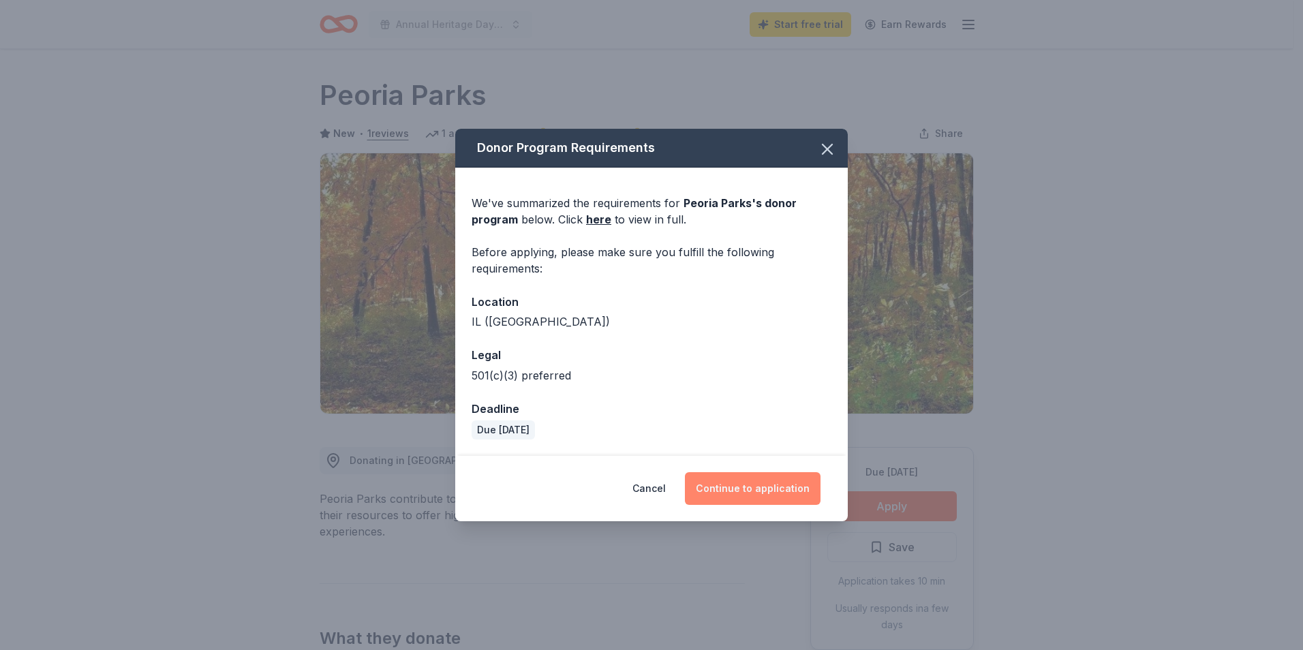
click at [752, 487] on button "Continue to application" at bounding box center [753, 488] width 136 height 33
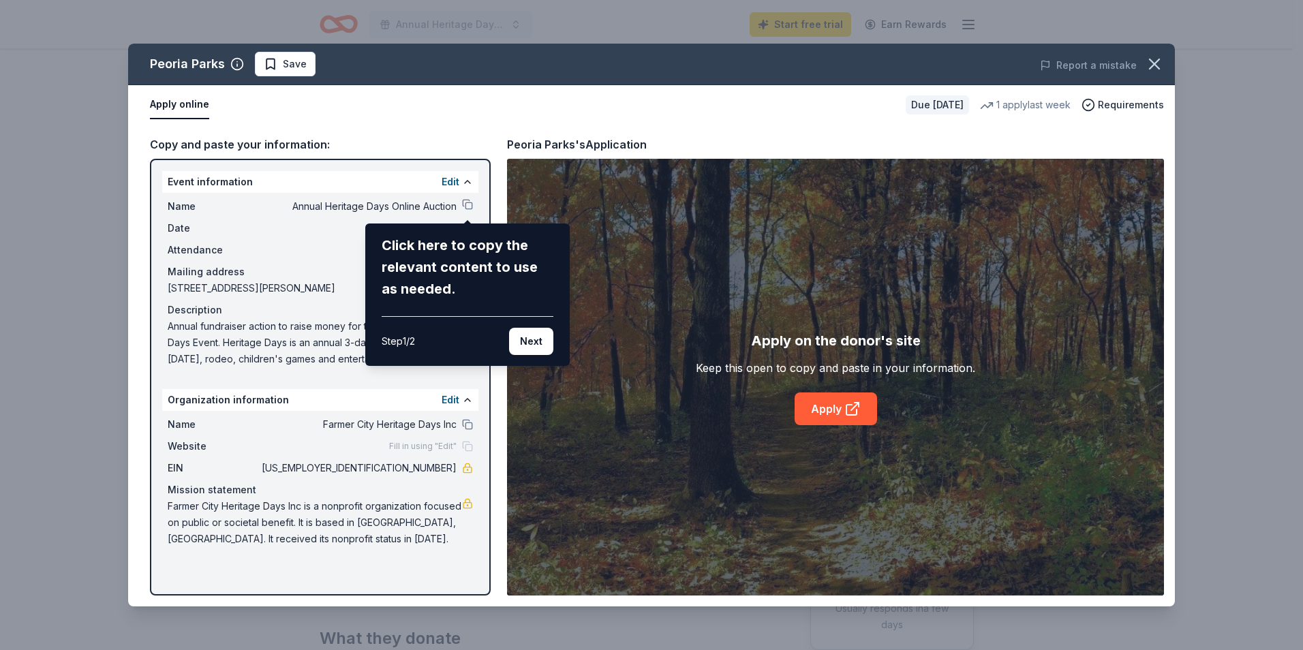
click at [470, 205] on div "Peoria Parks Save Report a mistake Apply online Due in 46 days 1 apply last wee…" at bounding box center [651, 325] width 1047 height 563
drag, startPoint x: 314, startPoint y: 203, endPoint x: 339, endPoint y: 193, distance: 27.2
click at [318, 189] on div "Peoria Parks Save Report a mistake Apply online Due in 46 days 1 apply last wee…" at bounding box center [651, 325] width 1047 height 563
click at [470, 203] on div "Peoria Parks Save Report a mistake Apply online Due in 46 days 1 apply last wee…" at bounding box center [651, 325] width 1047 height 563
click at [529, 337] on button "Next" at bounding box center [531, 341] width 44 height 27
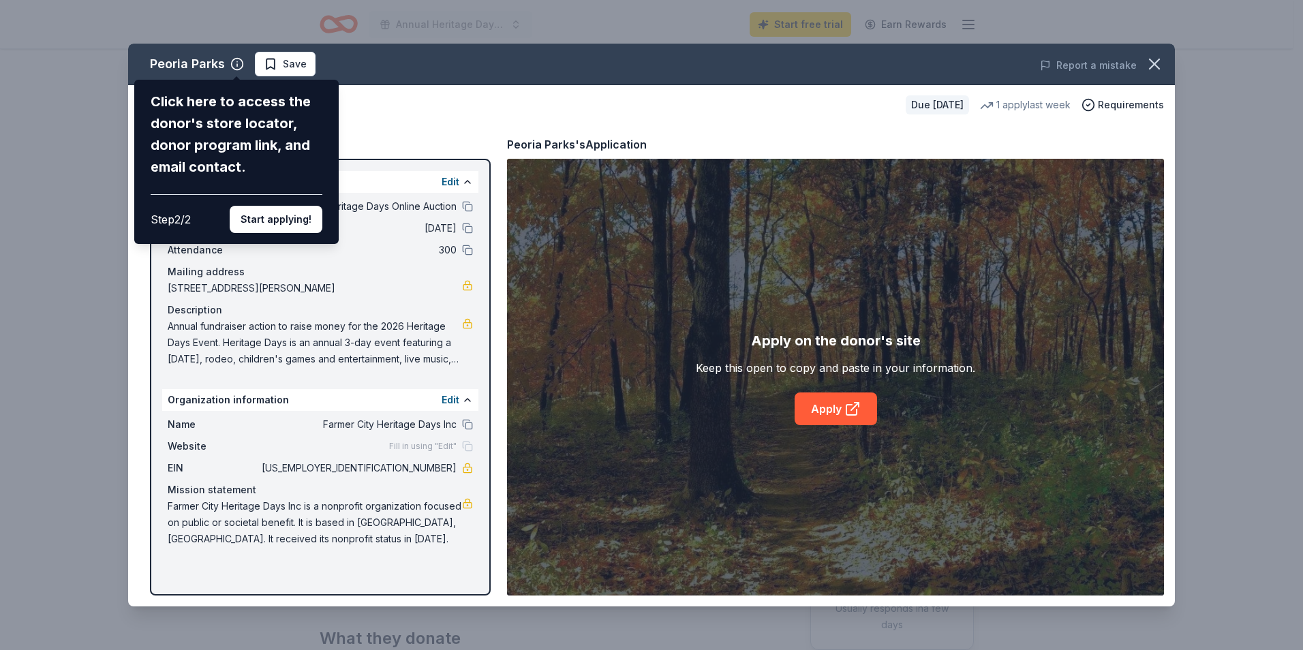
click at [836, 408] on div "Peoria Parks Click here to access the donor's store locator, donor program link…" at bounding box center [651, 325] width 1047 height 563
click at [254, 217] on button "Start applying!" at bounding box center [276, 219] width 93 height 27
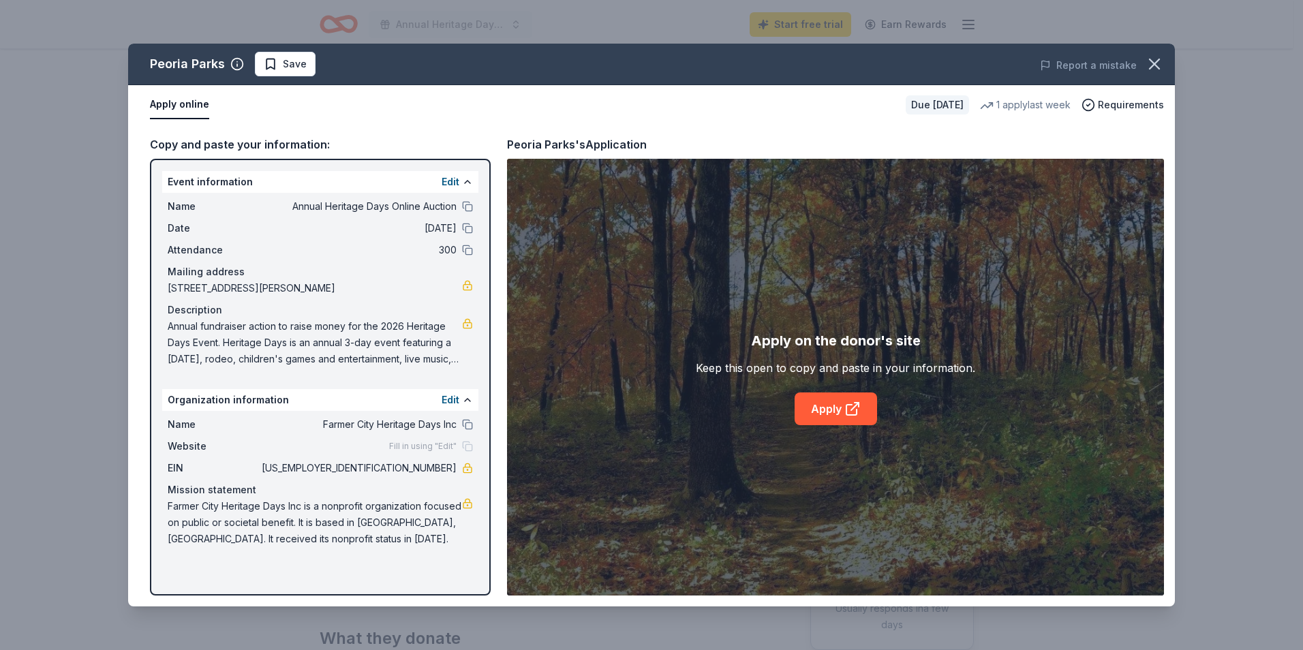
click at [828, 412] on div "Peoria Parks Save Report a mistake Apply online Due in 46 days 1 apply last wee…" at bounding box center [651, 325] width 1047 height 563
click at [849, 405] on icon at bounding box center [852, 410] width 10 height 10
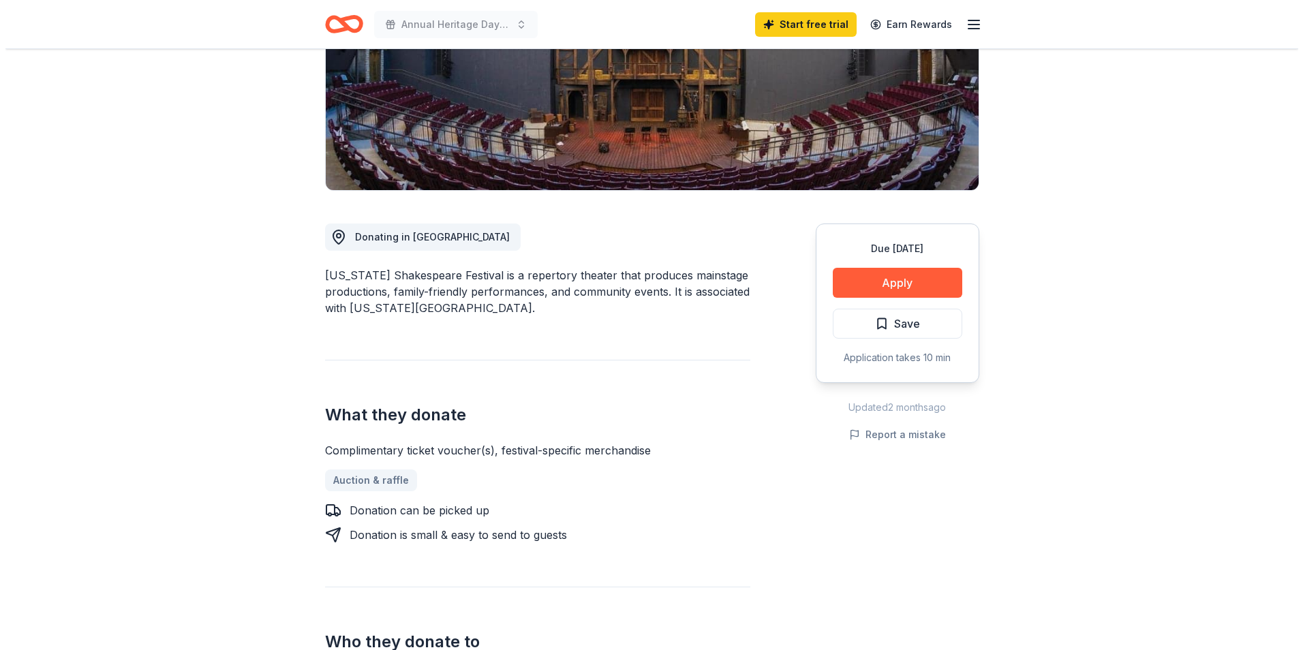
scroll to position [226, 0]
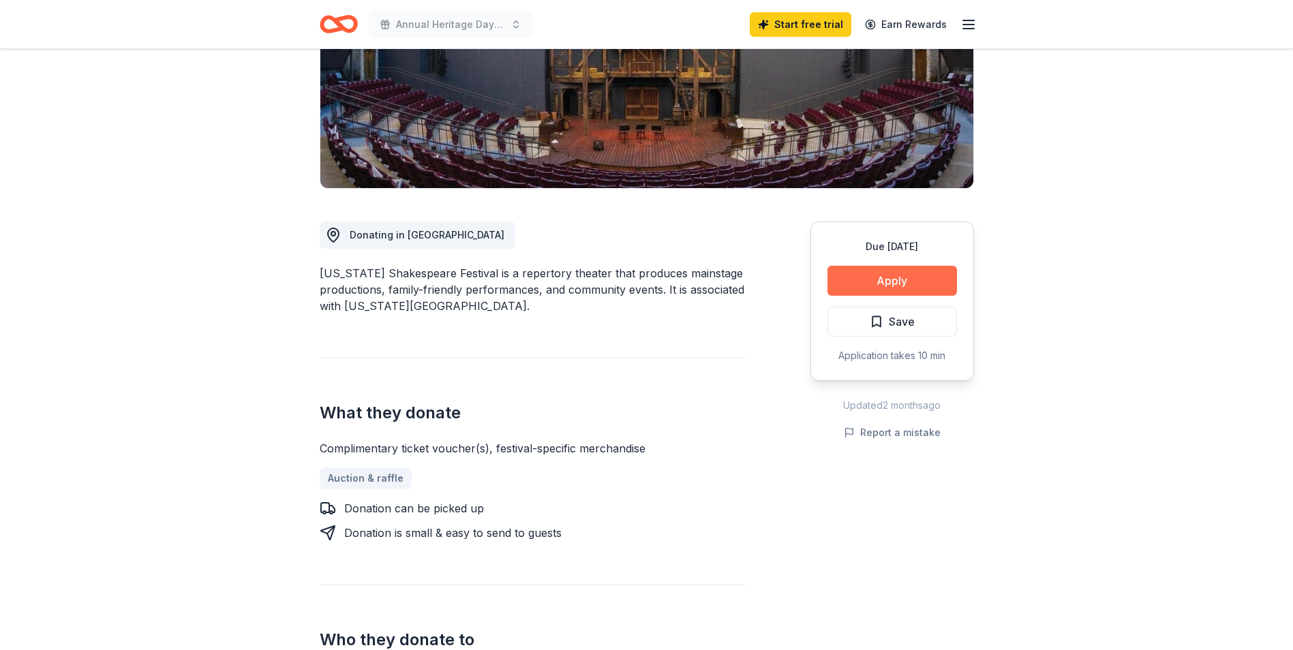
click at [890, 283] on button "Apply" at bounding box center [893, 281] width 130 height 30
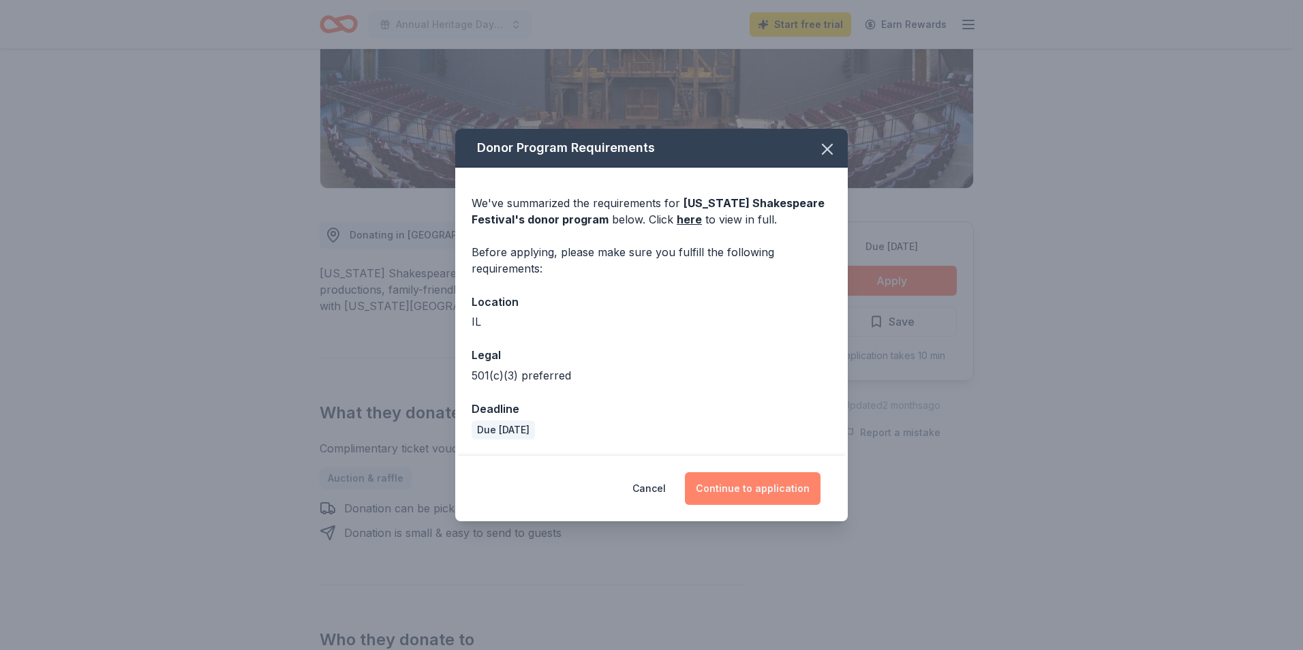
click at [747, 485] on button "Continue to application" at bounding box center [753, 488] width 136 height 33
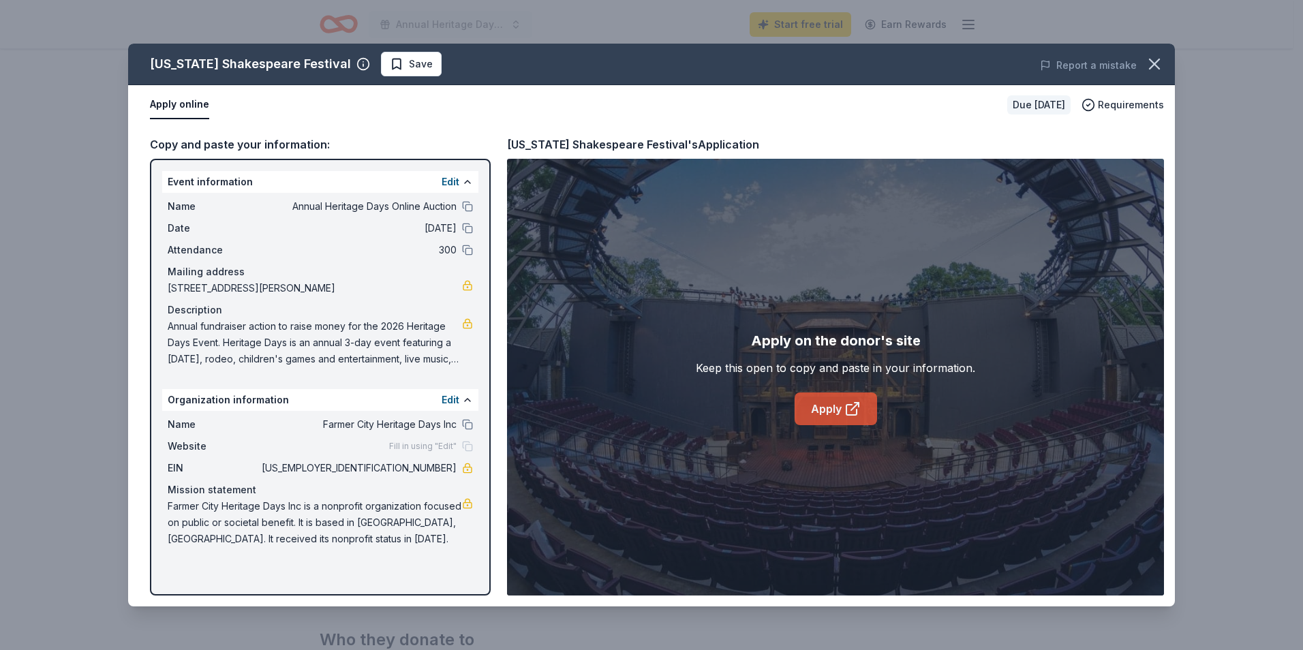
click at [836, 404] on link "Apply" at bounding box center [836, 409] width 82 height 33
